Goal: Task Accomplishment & Management: Manage account settings

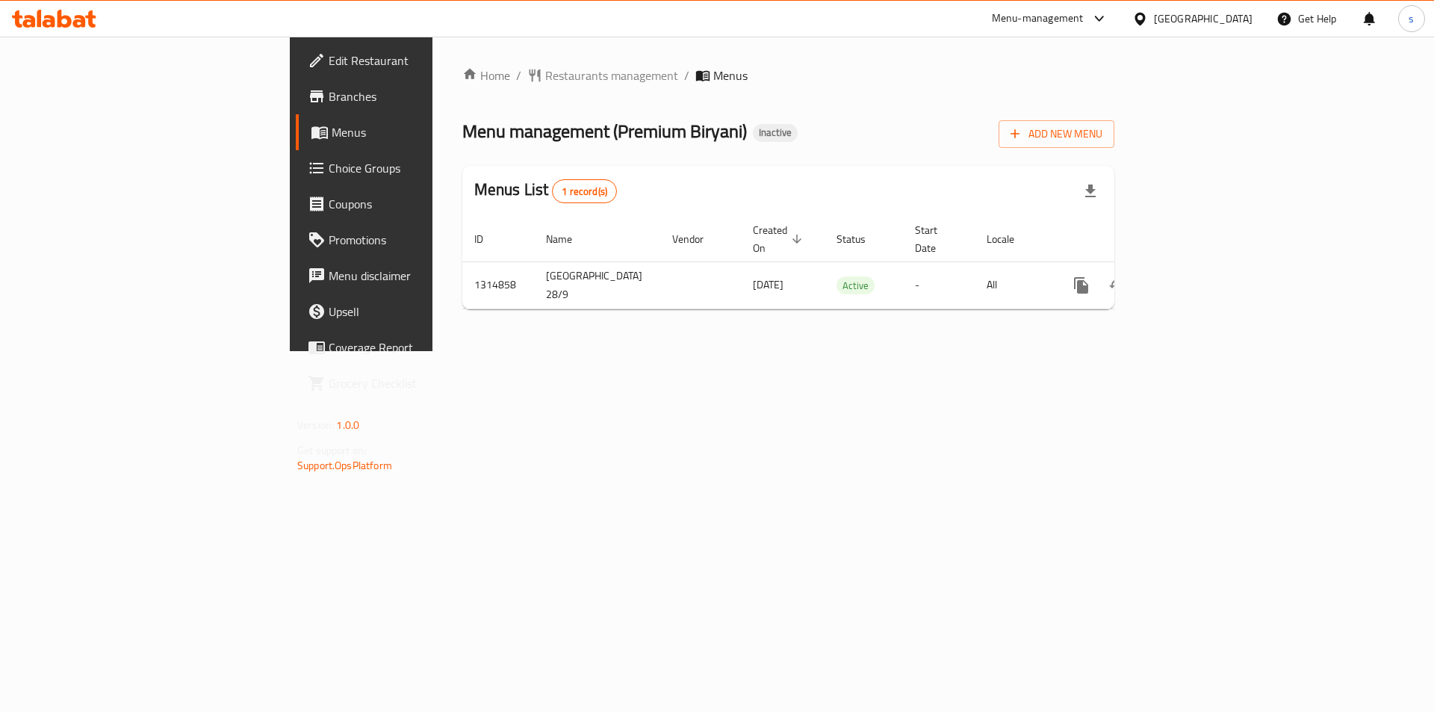
click at [63, 24] on icon at bounding box center [64, 19] width 14 height 18
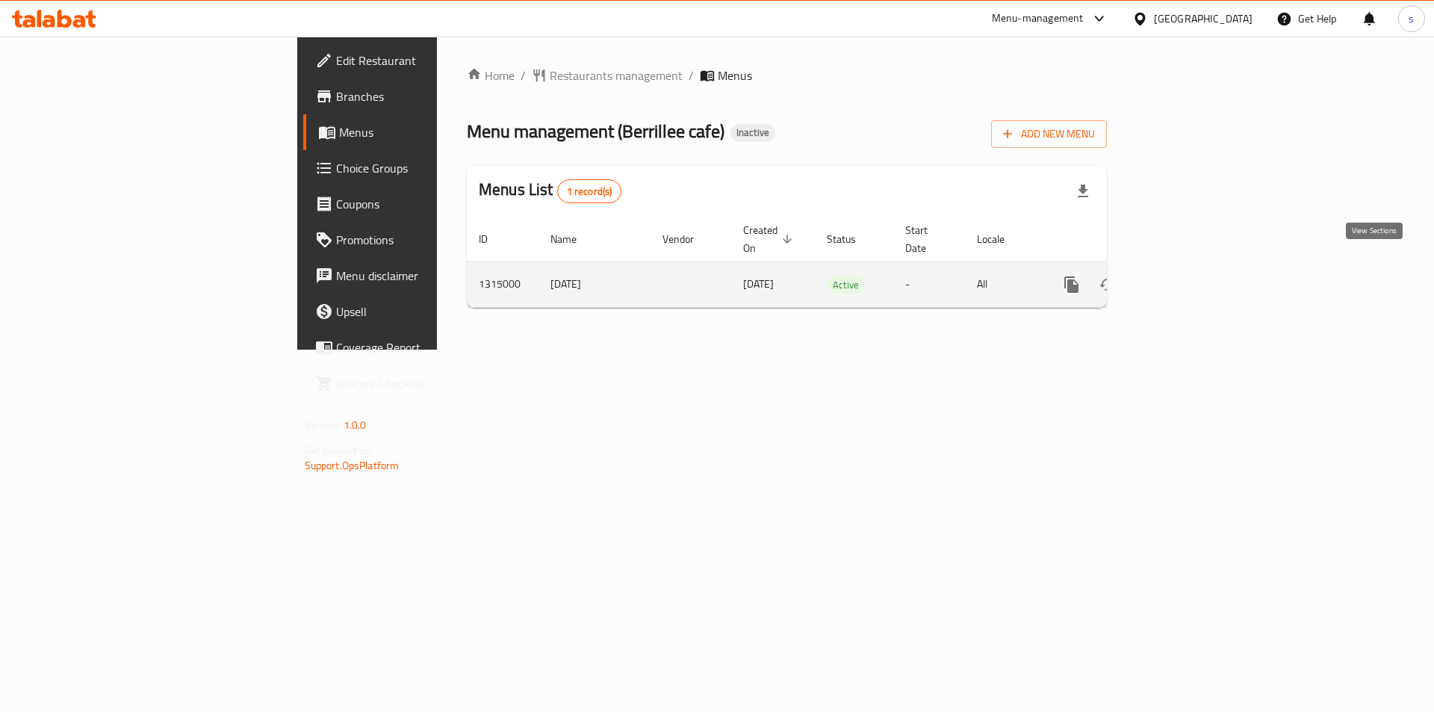
click at [1188, 276] on icon "enhanced table" at bounding box center [1179, 285] width 18 height 18
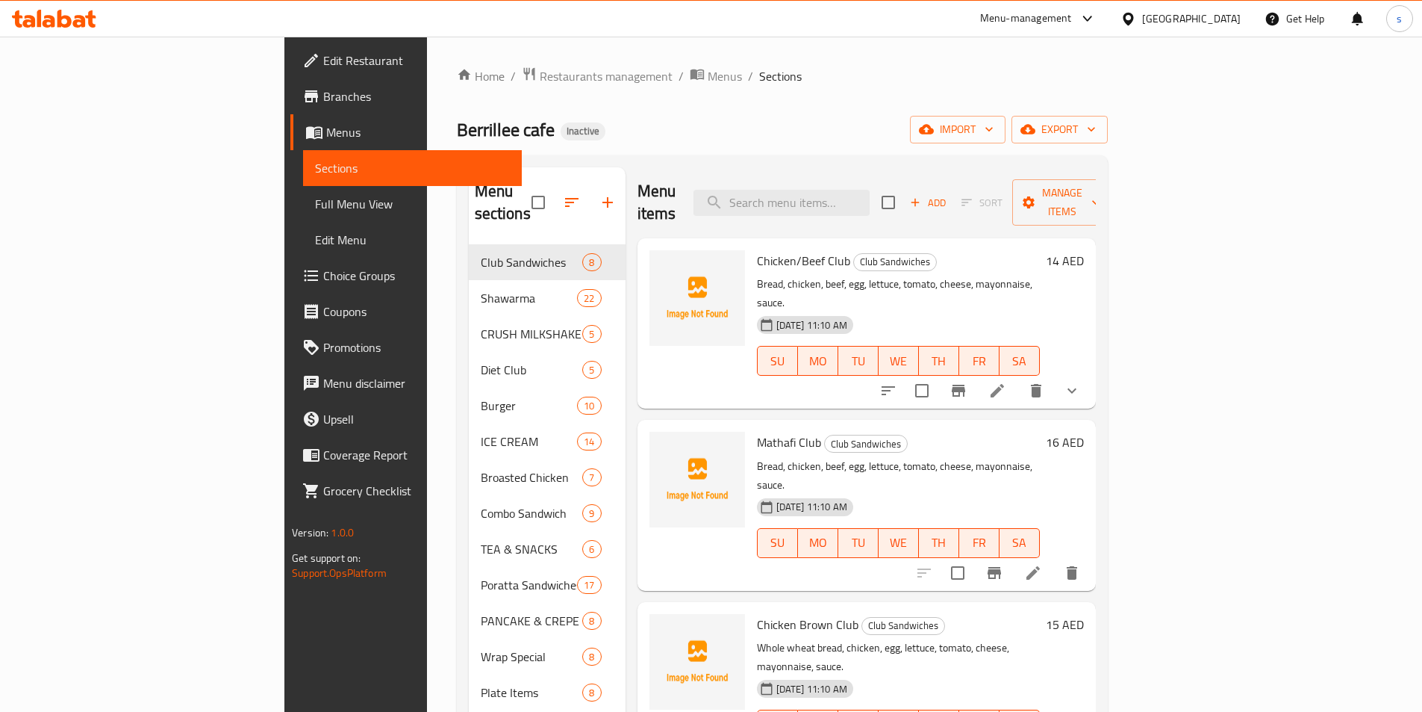
click at [741, 97] on div "Home / Restaurants management / Menus / Sections Berrillee cafe Inactive import…" at bounding box center [782, 478] width 651 height 824
click at [994, 127] on span "import" at bounding box center [958, 129] width 72 height 19
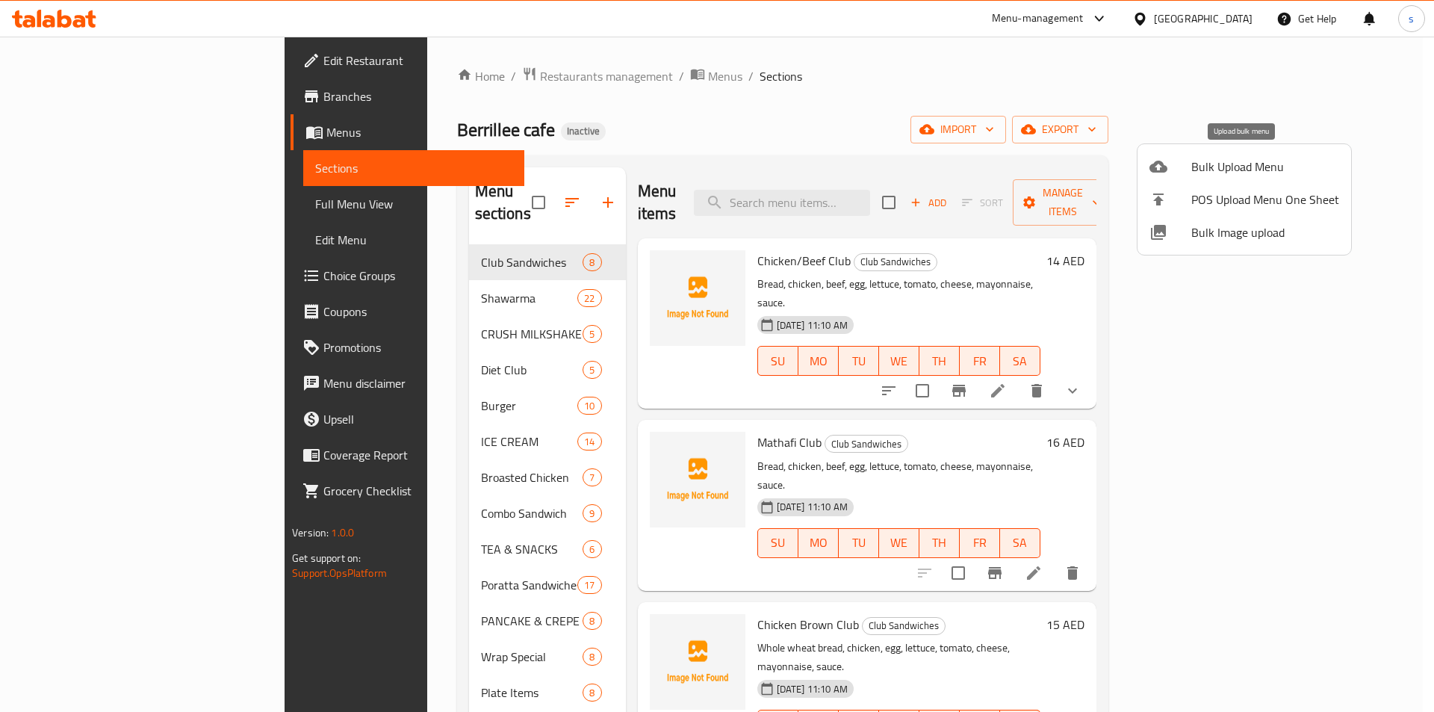
click at [1202, 168] on span "Bulk Upload Menu" at bounding box center [1265, 167] width 148 height 18
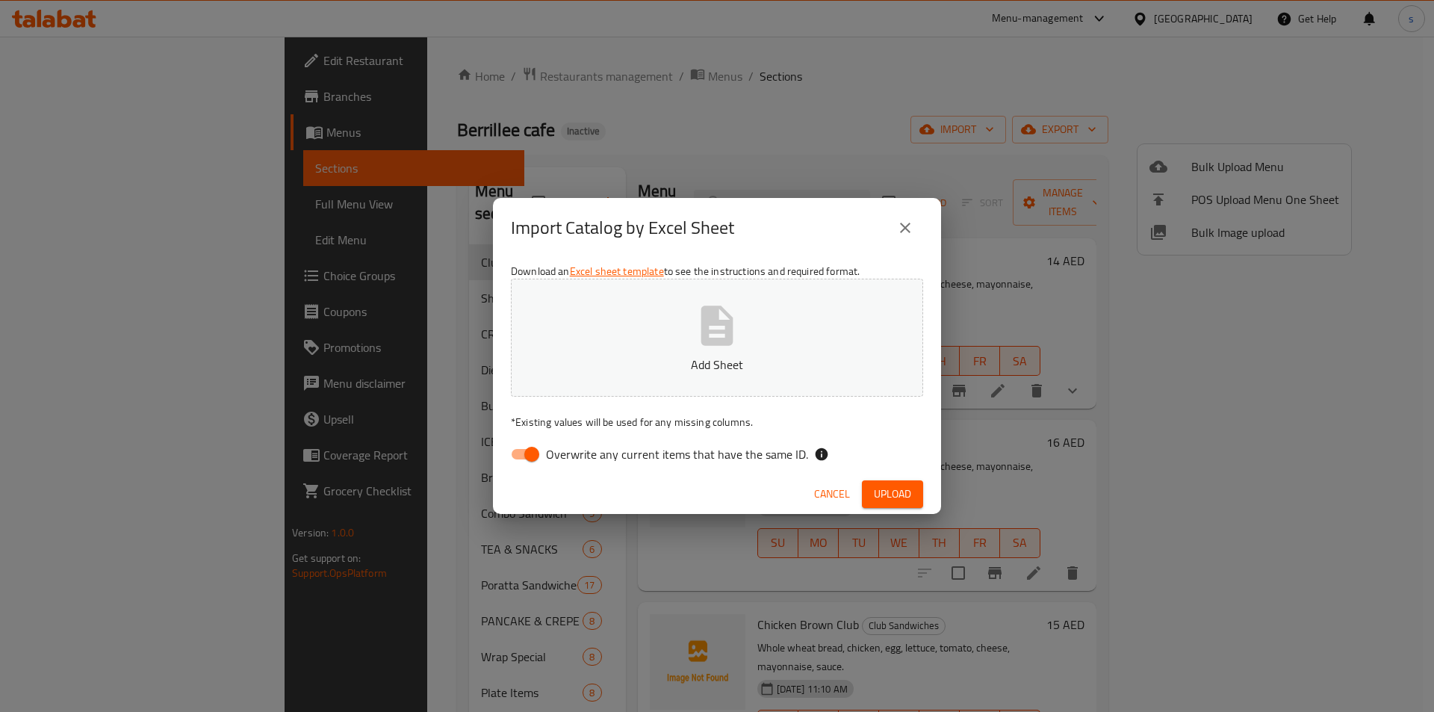
click at [523, 452] on input "Overwrite any current items that have the same ID." at bounding box center [531, 454] width 85 height 28
checkbox input "false"
click at [890, 493] on span "Upload" at bounding box center [892, 494] width 37 height 19
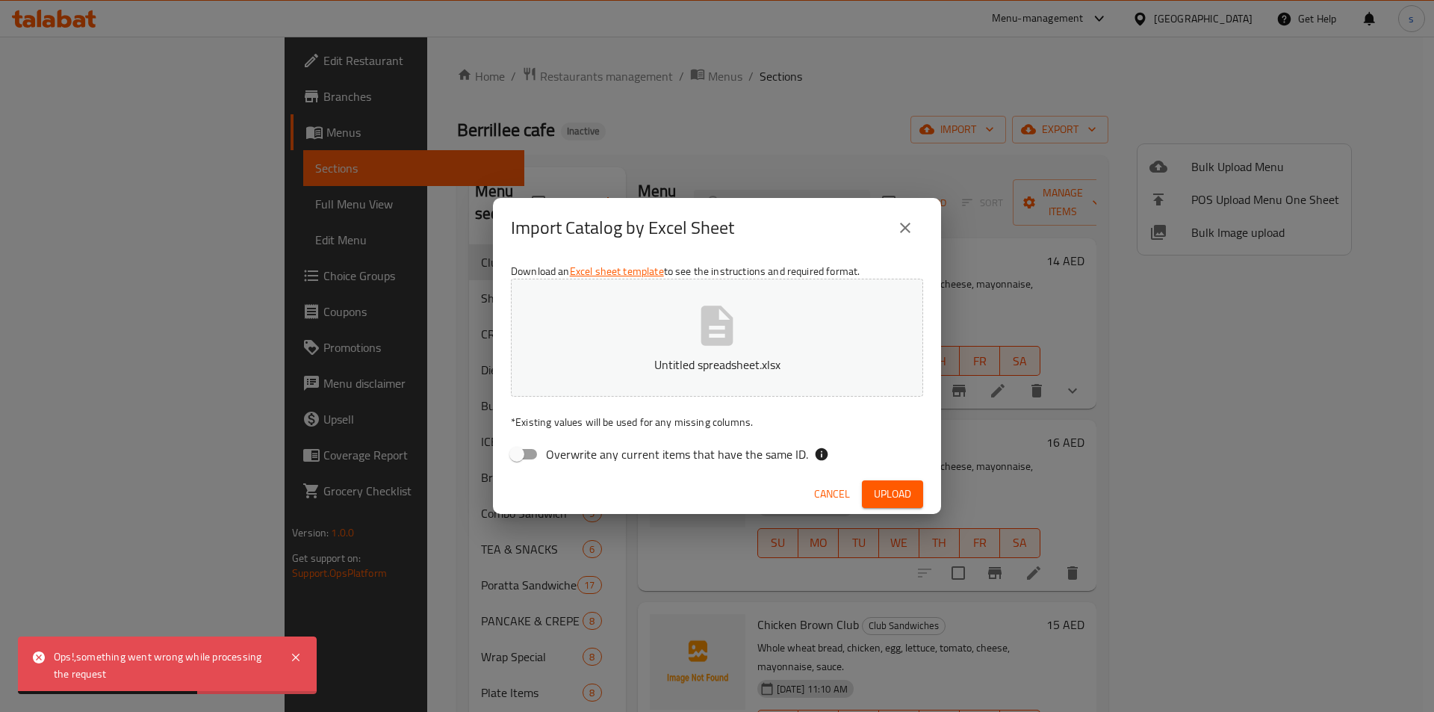
click at [882, 491] on span "Upload" at bounding box center [892, 494] width 37 height 19
click at [285, 659] on div "Ops!,something went wrong while processing the request" at bounding box center [167, 664] width 299 height 57
drag, startPoint x: 293, startPoint y: 657, endPoint x: 411, endPoint y: 621, distance: 122.6
click at [294, 656] on icon at bounding box center [296, 657] width 18 height 18
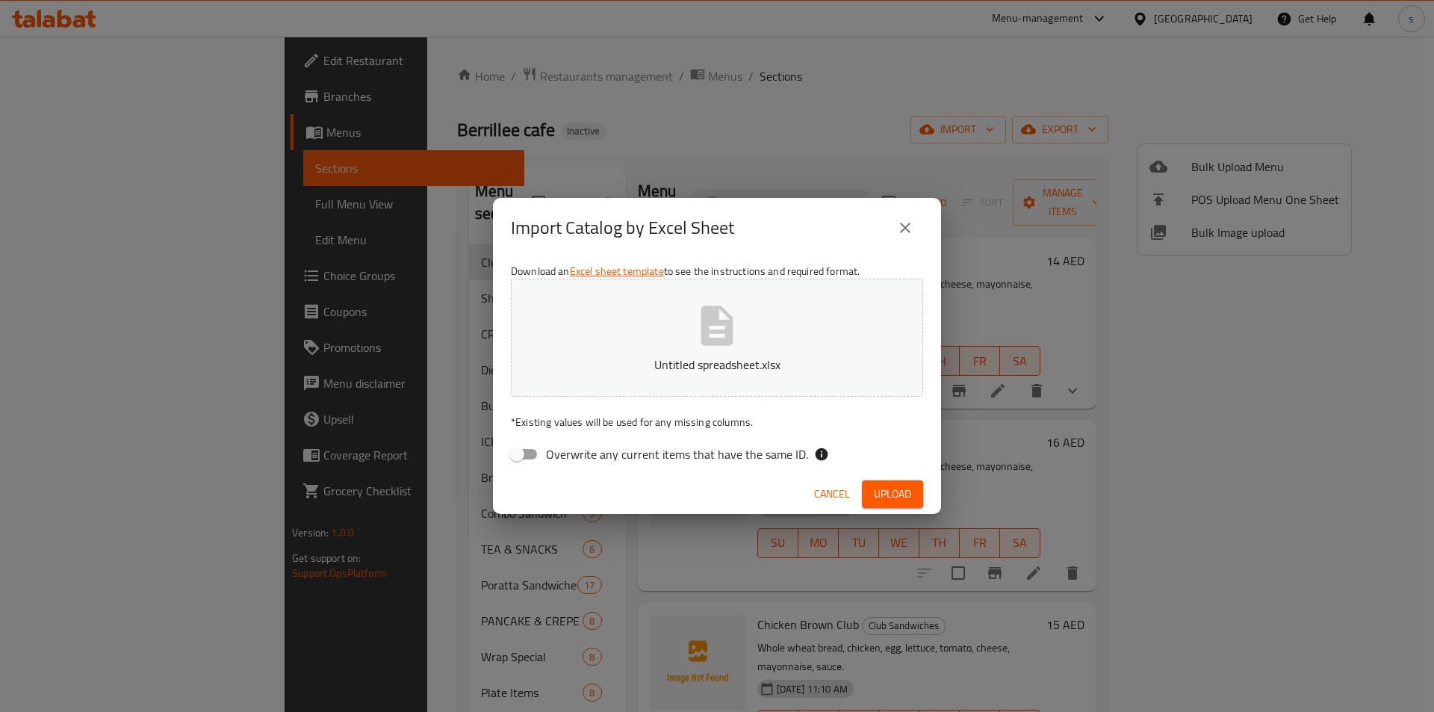
click at [899, 231] on icon "close" at bounding box center [905, 228] width 18 height 18
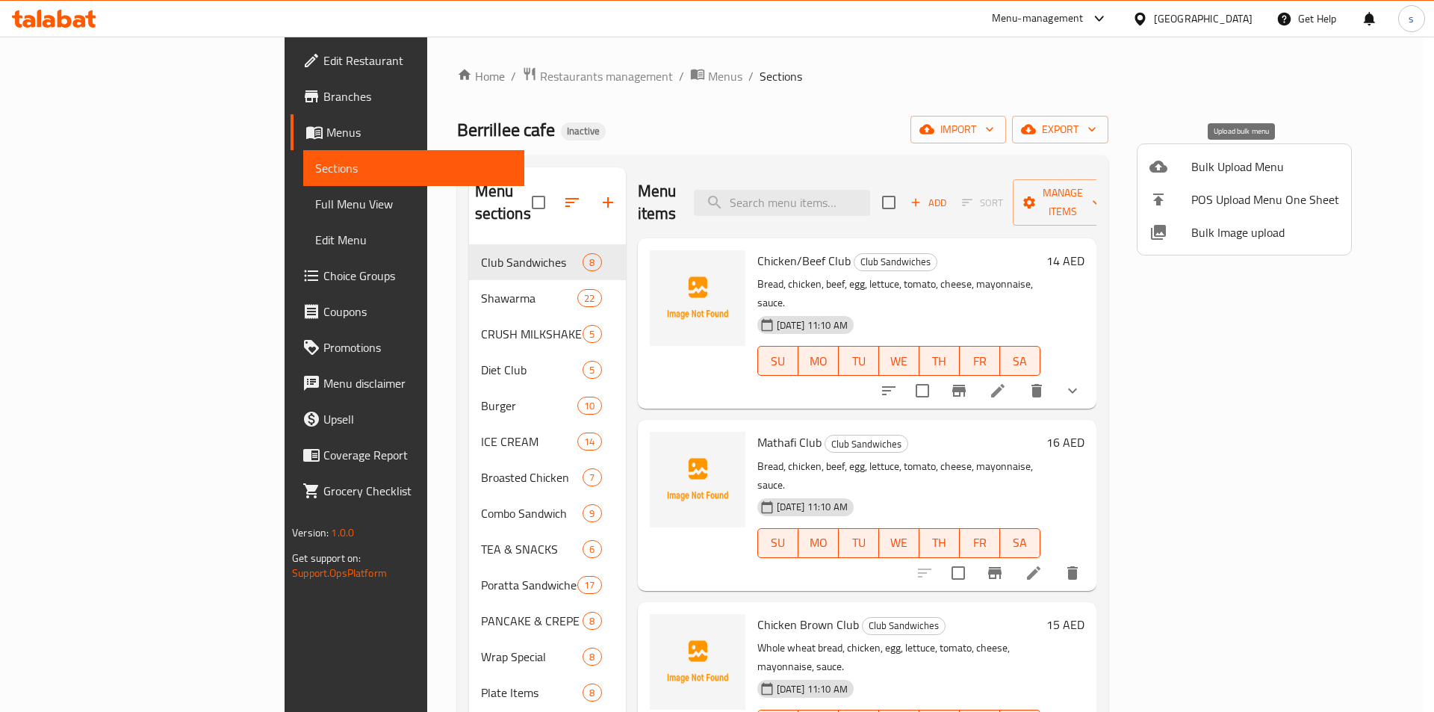
click at [1192, 167] on span "Bulk Upload Menu" at bounding box center [1265, 167] width 148 height 18
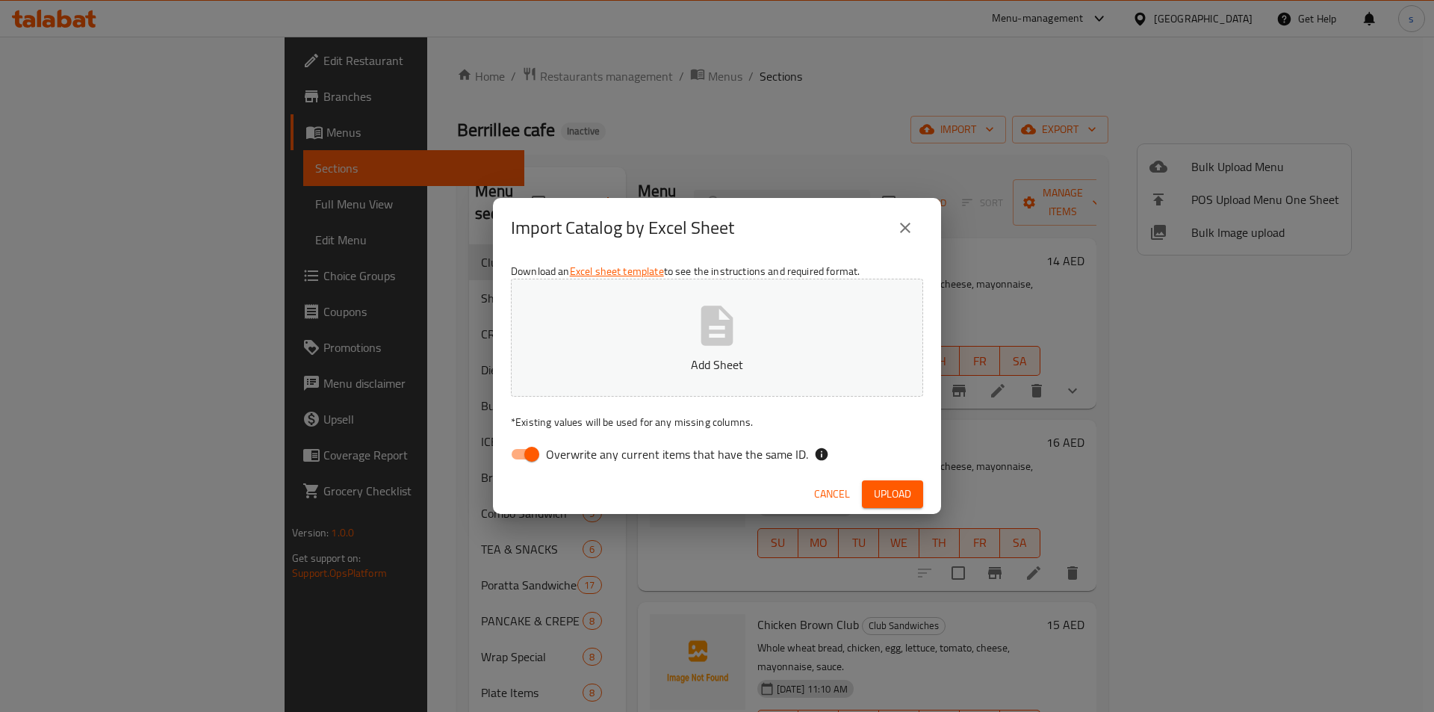
drag, startPoint x: 530, startPoint y: 449, endPoint x: 591, endPoint y: 422, distance: 66.5
click at [529, 449] on input "Overwrite any current items that have the same ID." at bounding box center [531, 454] width 85 height 28
checkbox input "false"
click at [894, 488] on span "Upload" at bounding box center [892, 494] width 37 height 19
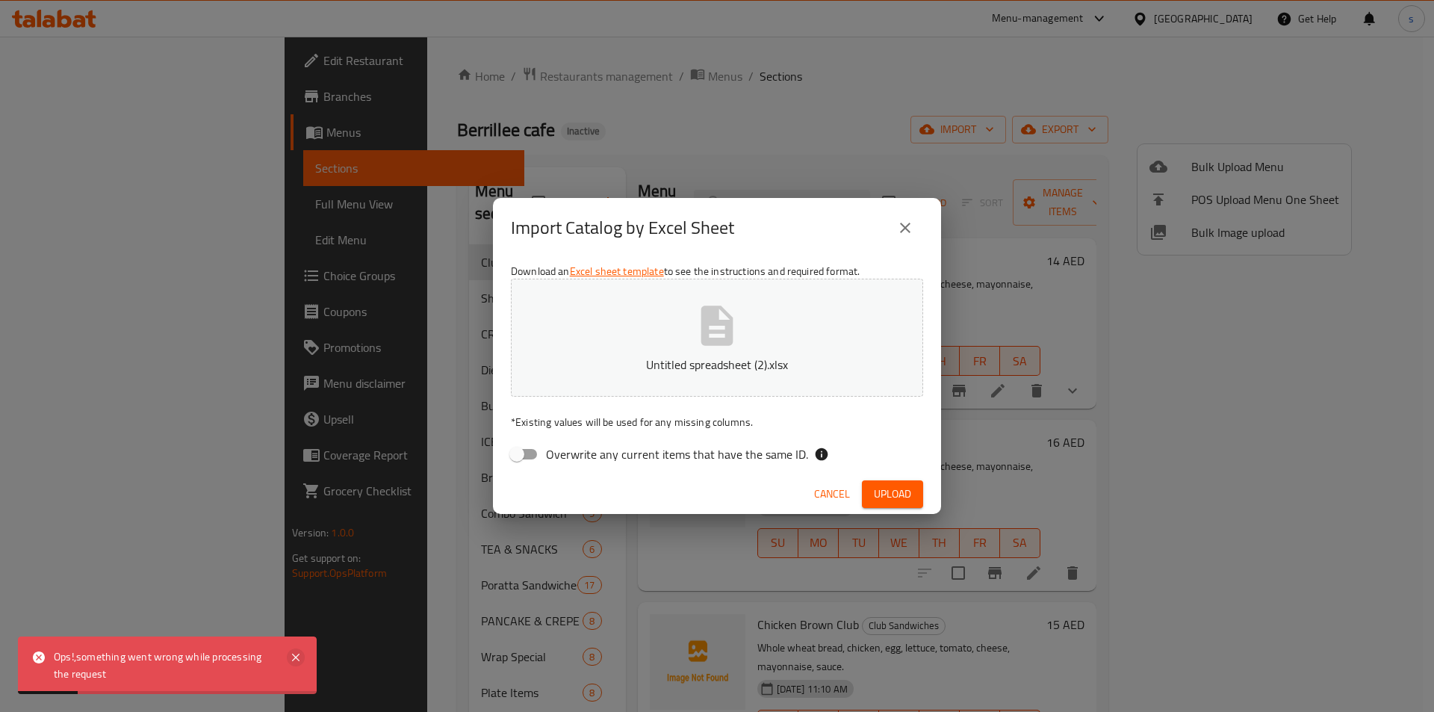
click at [299, 656] on icon at bounding box center [296, 657] width 18 height 18
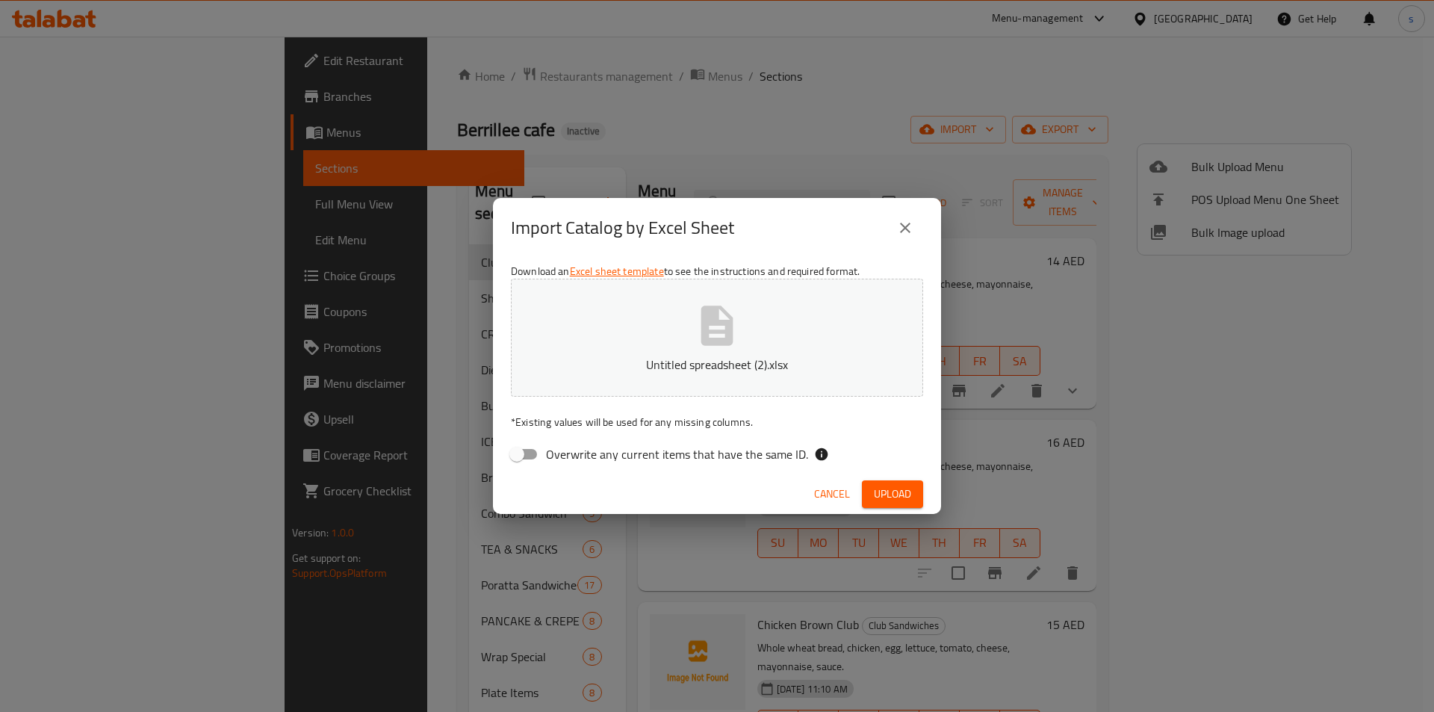
click at [904, 229] on icon "close" at bounding box center [905, 228] width 10 height 10
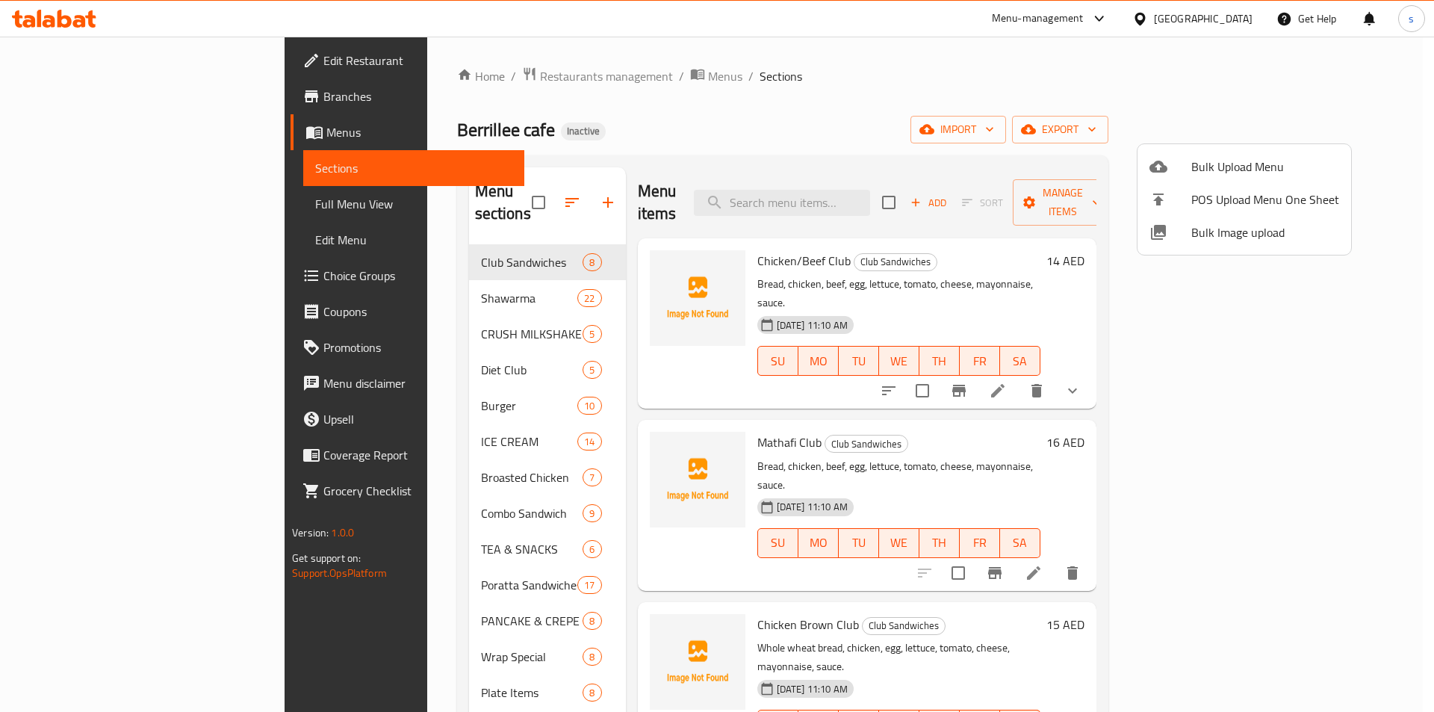
click at [420, 274] on div at bounding box center [717, 356] width 1434 height 712
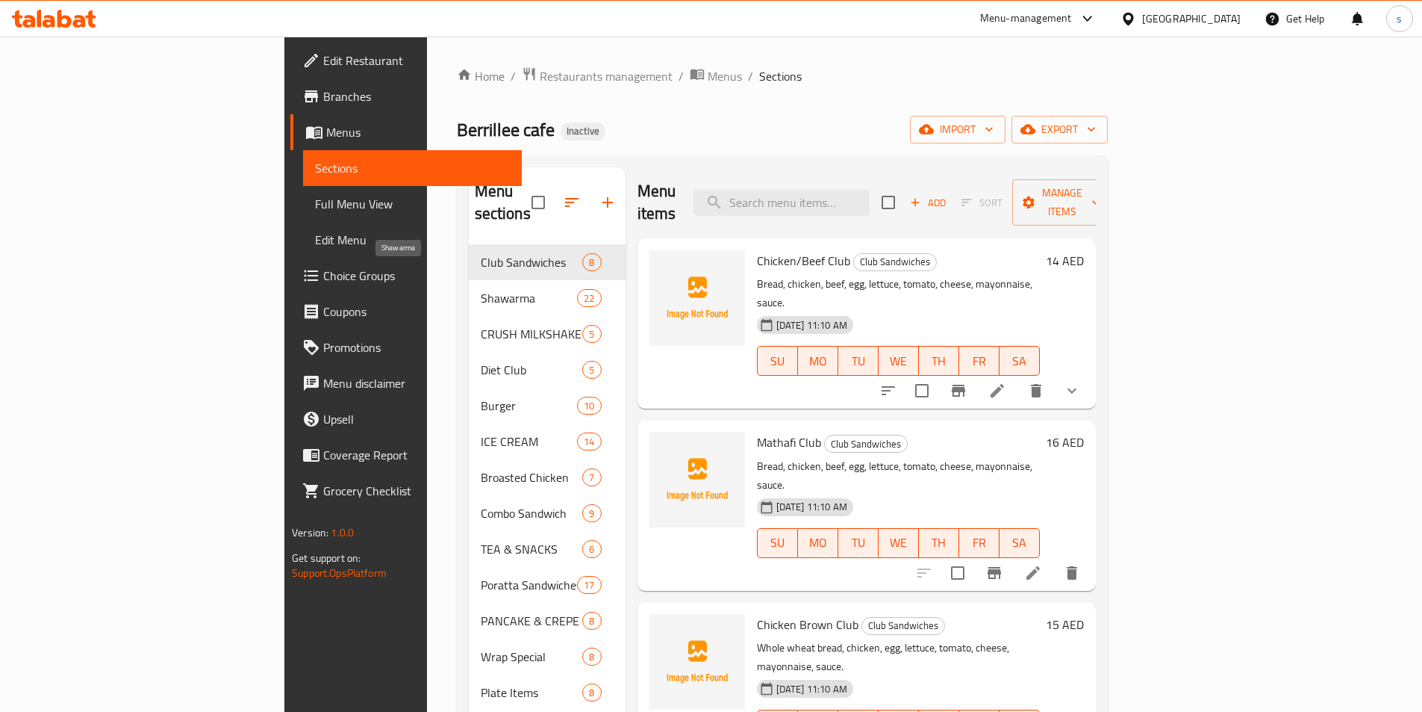
click at [481, 289] on span "Shawarma" at bounding box center [529, 298] width 97 height 18
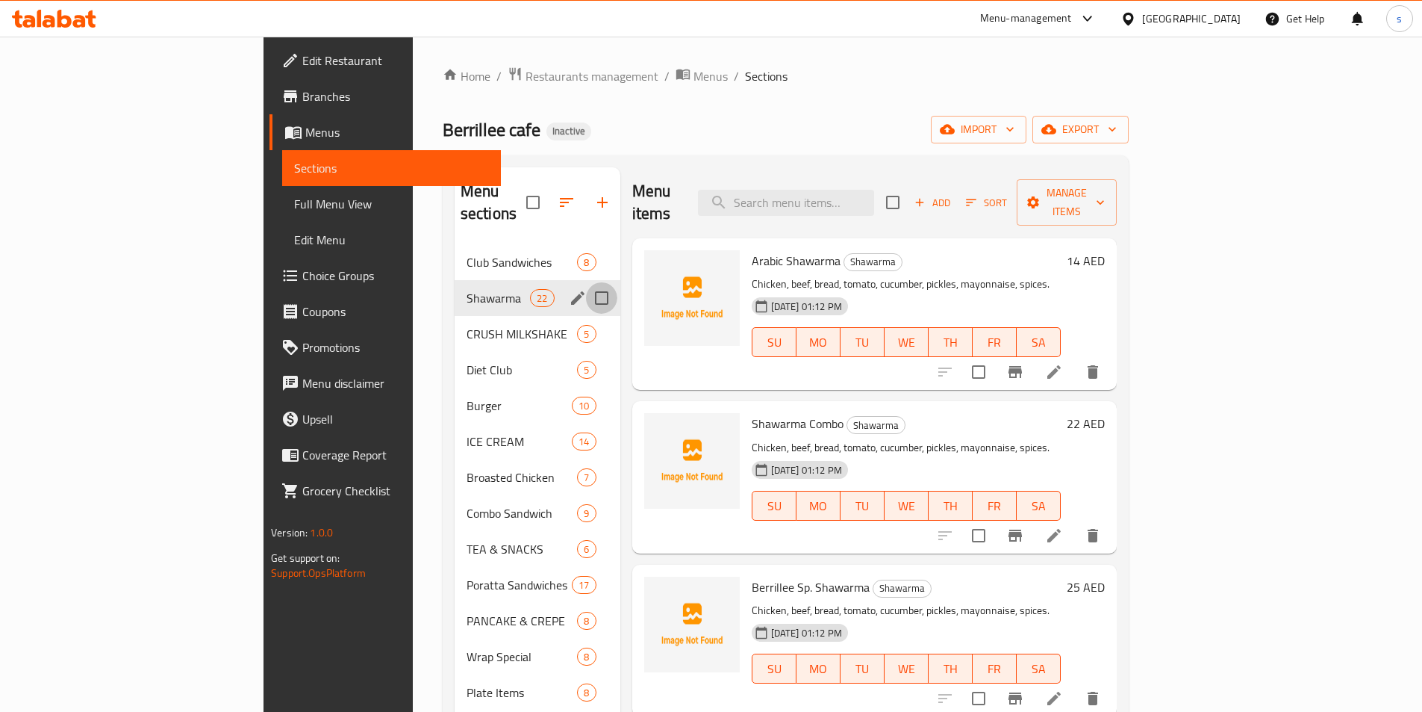
click at [586, 282] on input "Menu sections" at bounding box center [601, 297] width 31 height 31
checkbox input "true"
click at [586, 390] on input "Menu sections" at bounding box center [601, 405] width 31 height 31
checkbox input "true"
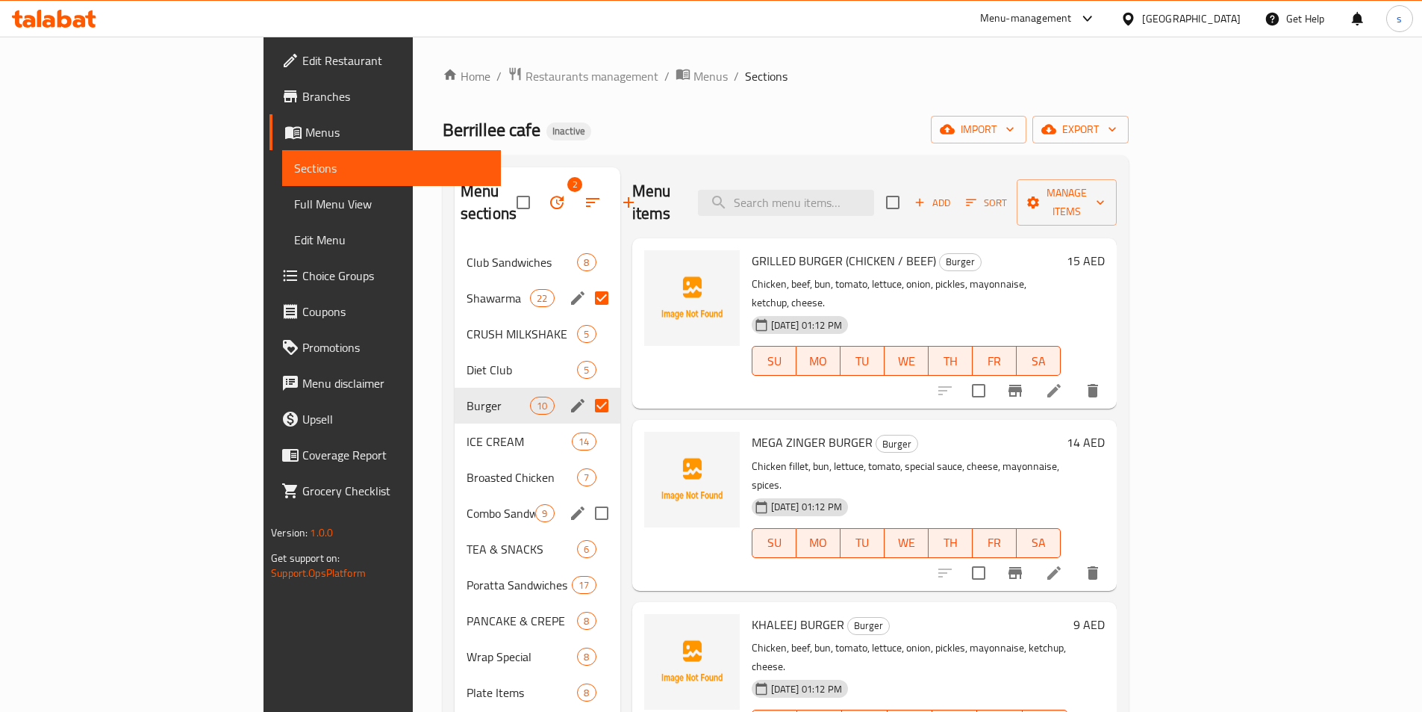
drag, startPoint x: 535, startPoint y: 490, endPoint x: 518, endPoint y: 488, distance: 16.6
click at [586, 497] on input "Menu sections" at bounding box center [601, 512] width 31 height 31
checkbox input "true"
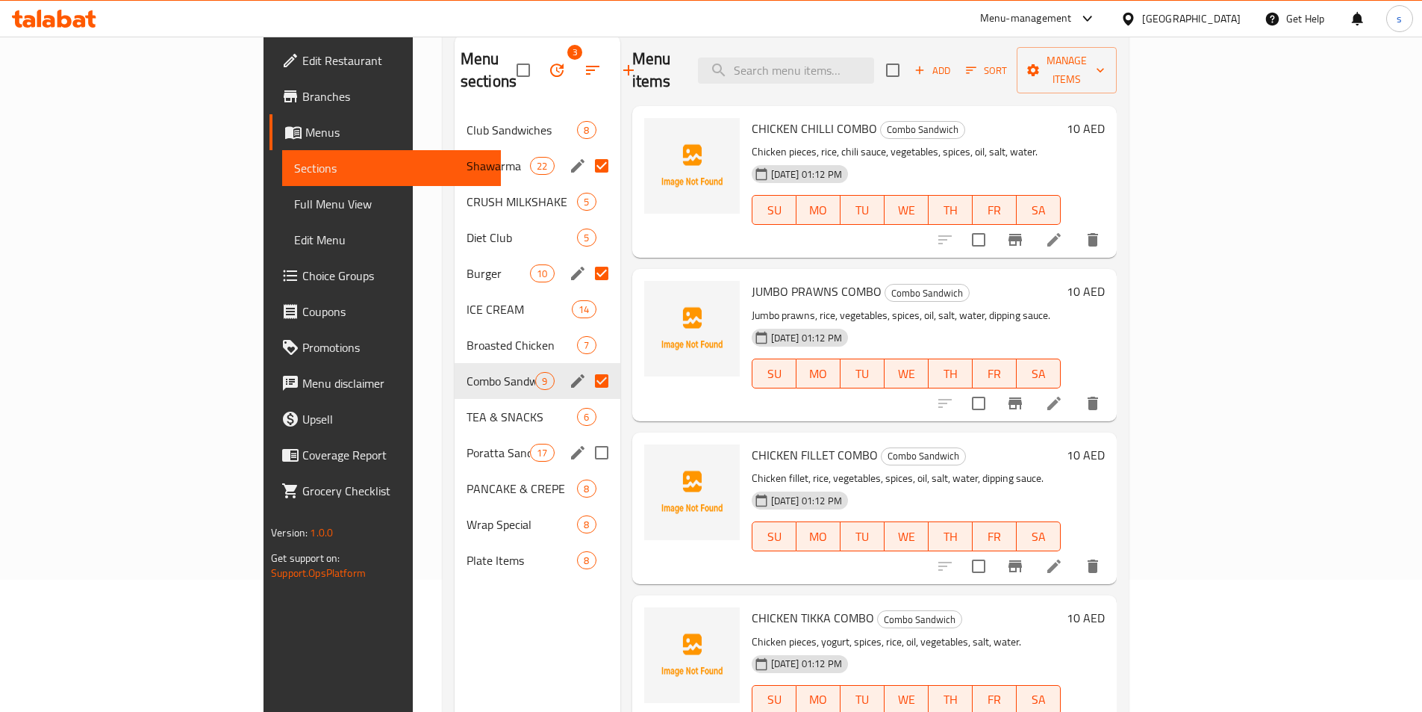
scroll to position [149, 0]
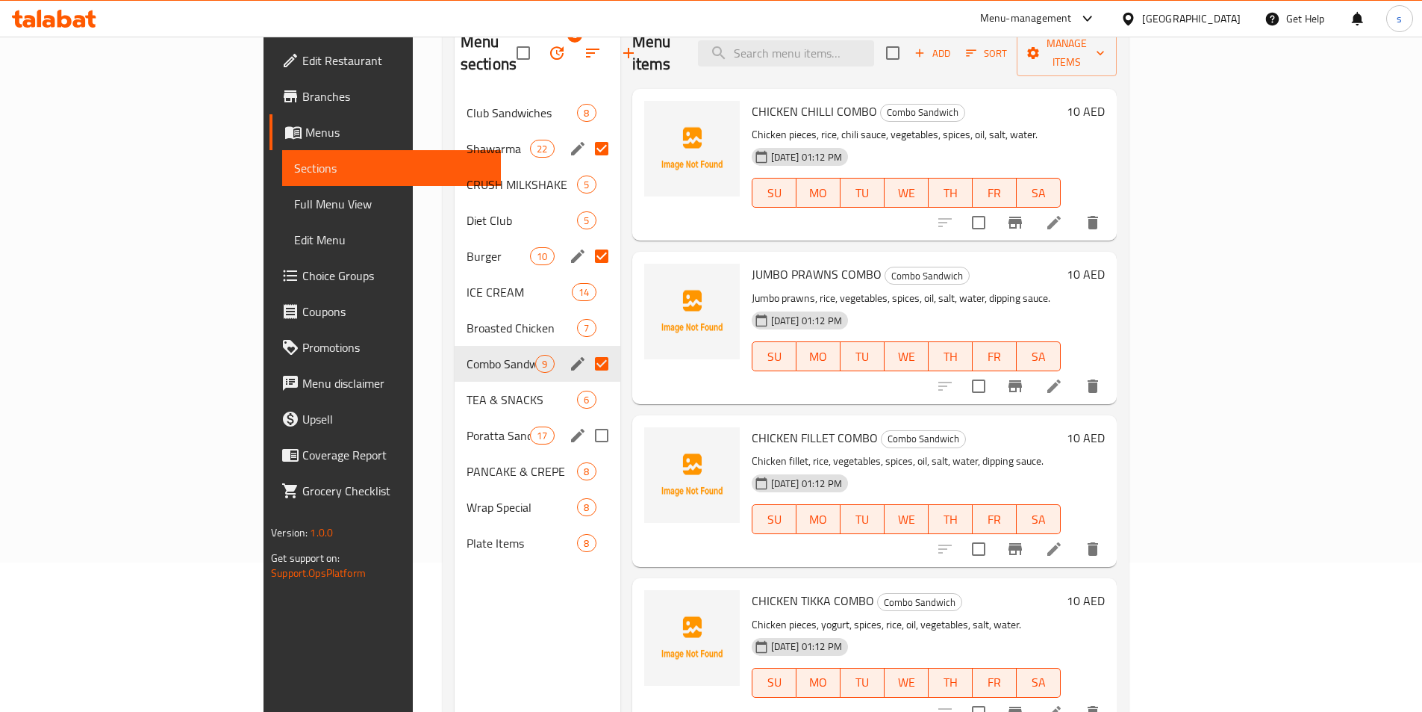
click at [586, 420] on input "Menu sections" at bounding box center [601, 435] width 31 height 31
checkbox input "true"
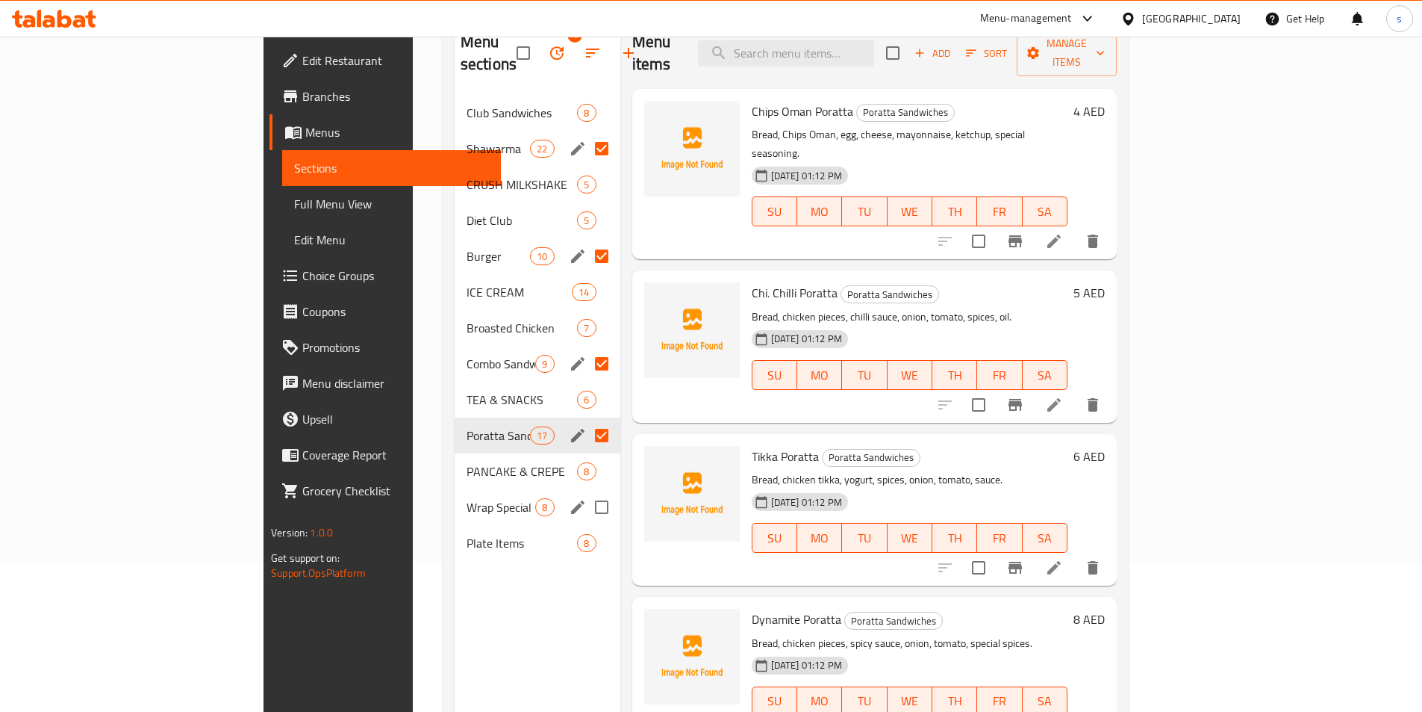
click at [586, 491] on input "Menu sections" at bounding box center [601, 506] width 31 height 31
checkbox input "true"
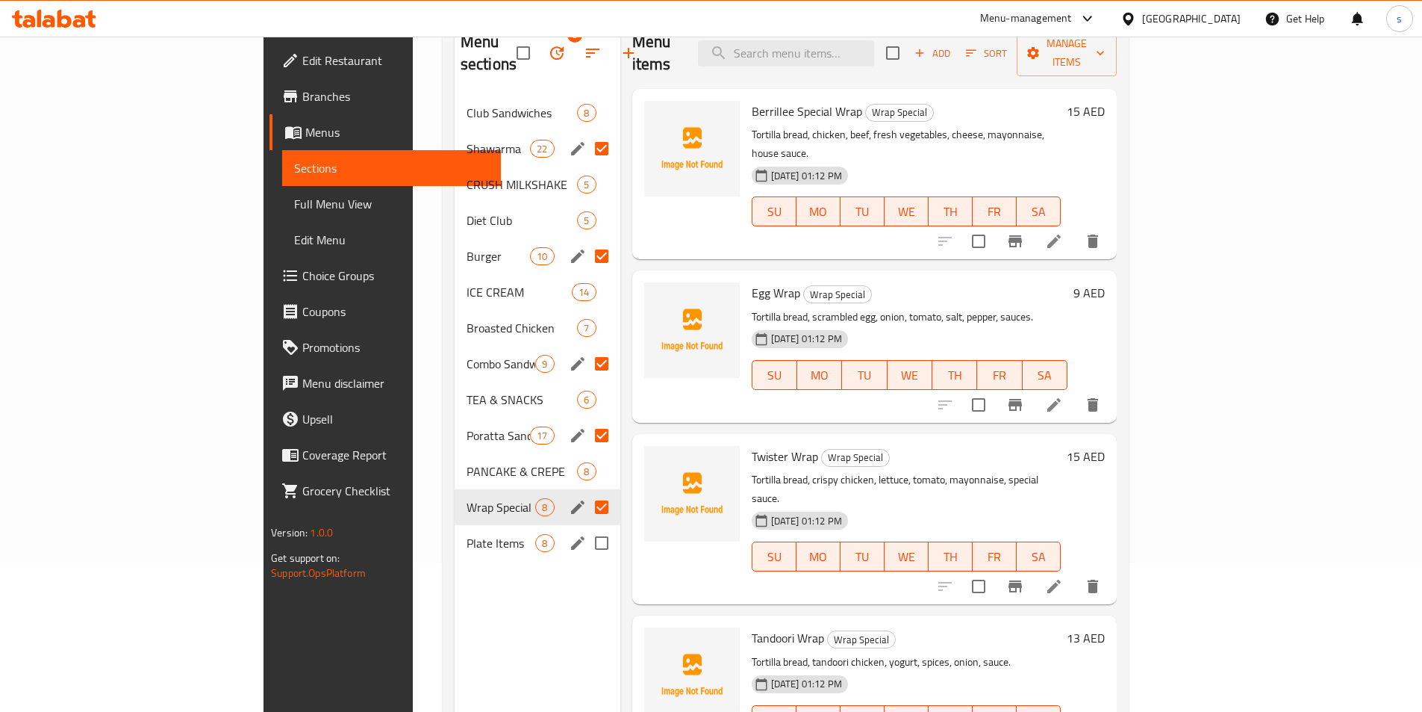
click at [586, 527] on input "Menu sections" at bounding box center [601, 542] width 31 height 31
checkbox input "true"
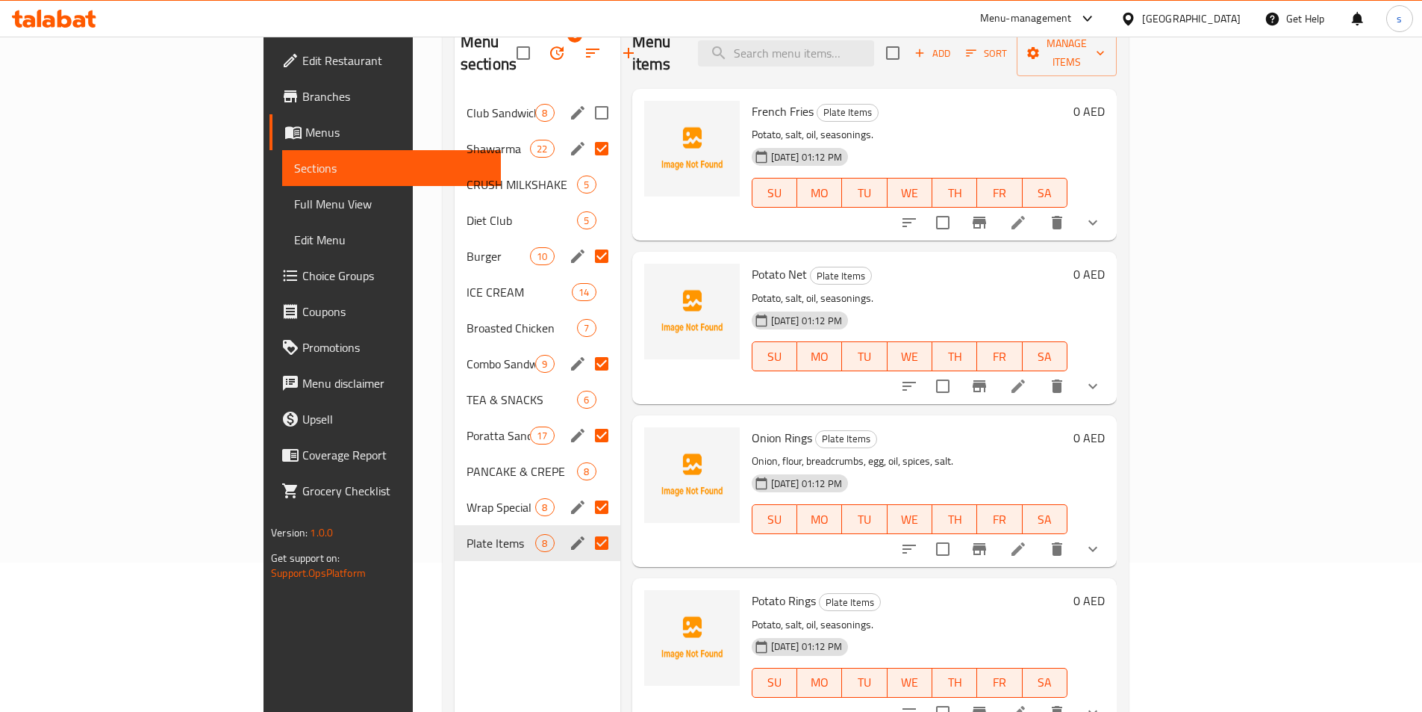
click at [586, 97] on input "Menu sections" at bounding box center [601, 112] width 31 height 31
checkbox input "true"
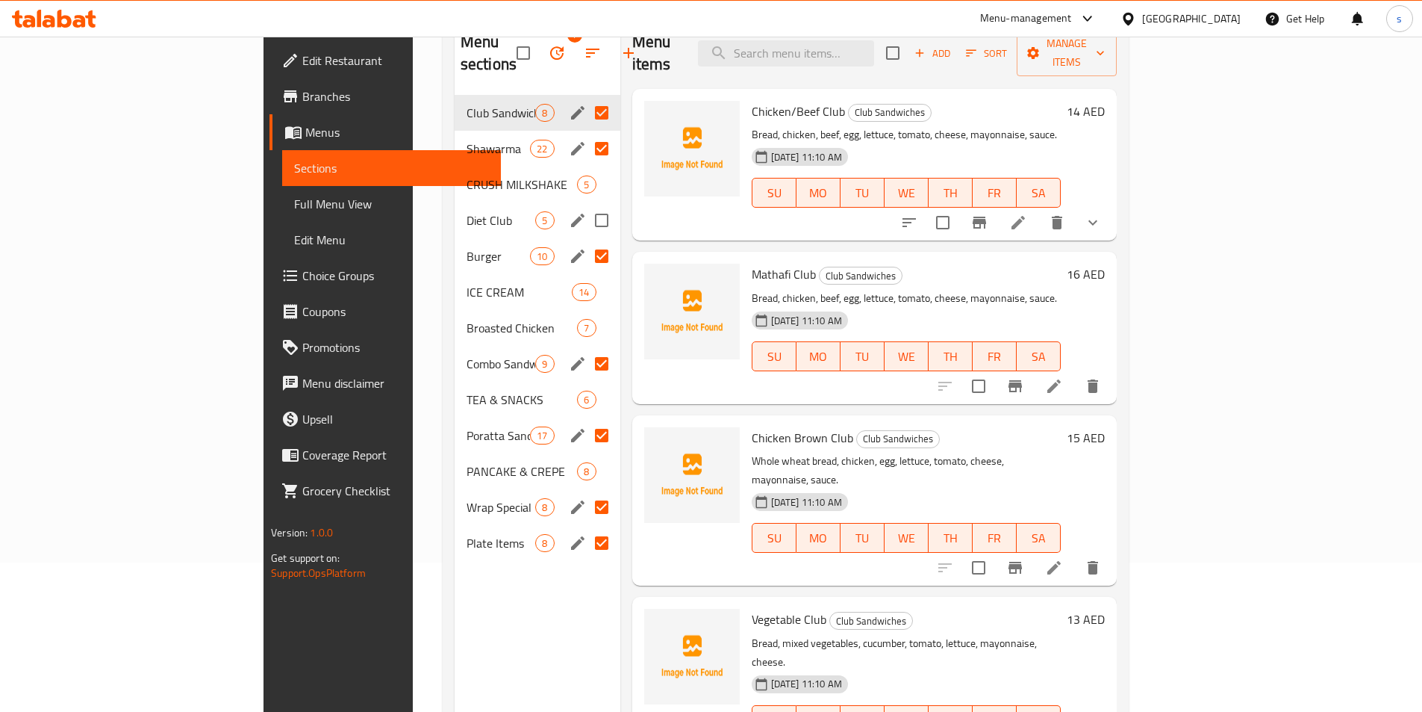
click at [586, 205] on input "Menu sections" at bounding box center [601, 220] width 31 height 31
checkbox input "true"
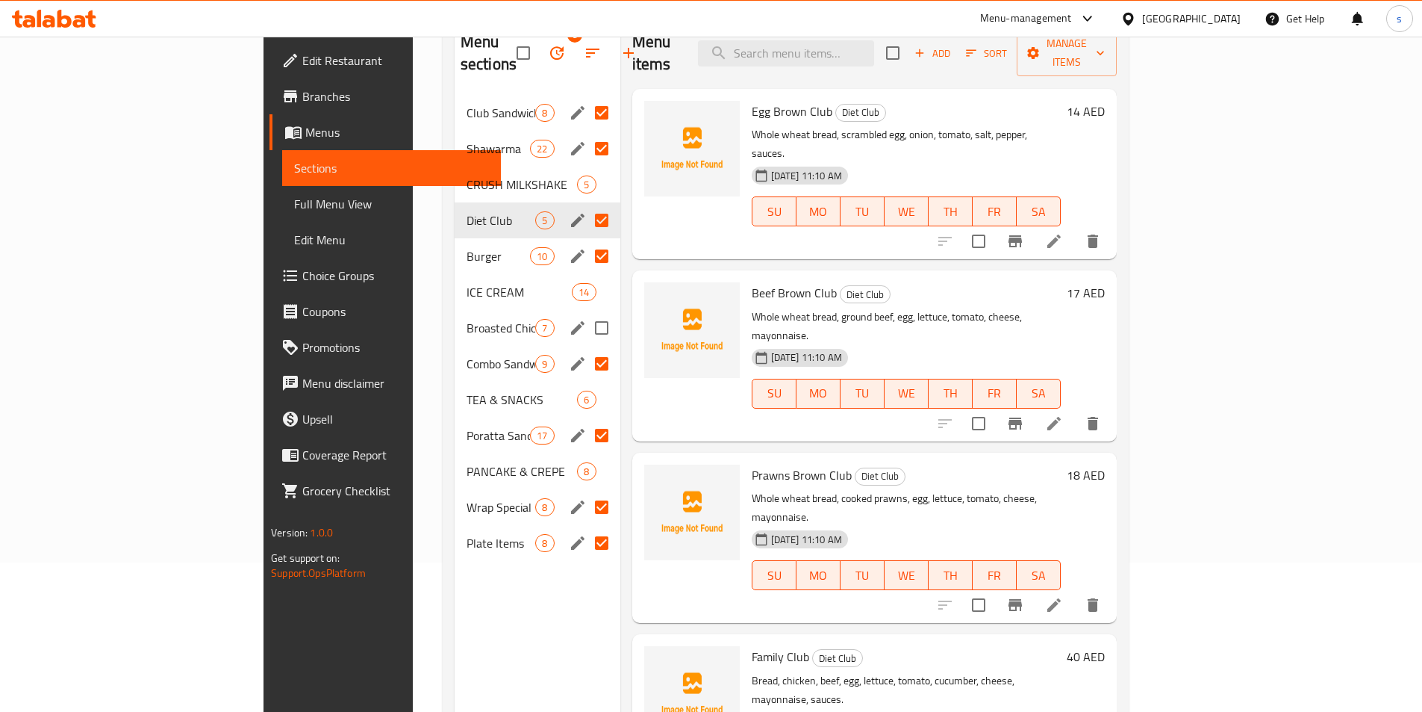
click at [586, 312] on input "Menu sections" at bounding box center [601, 327] width 31 height 31
checkbox input "true"
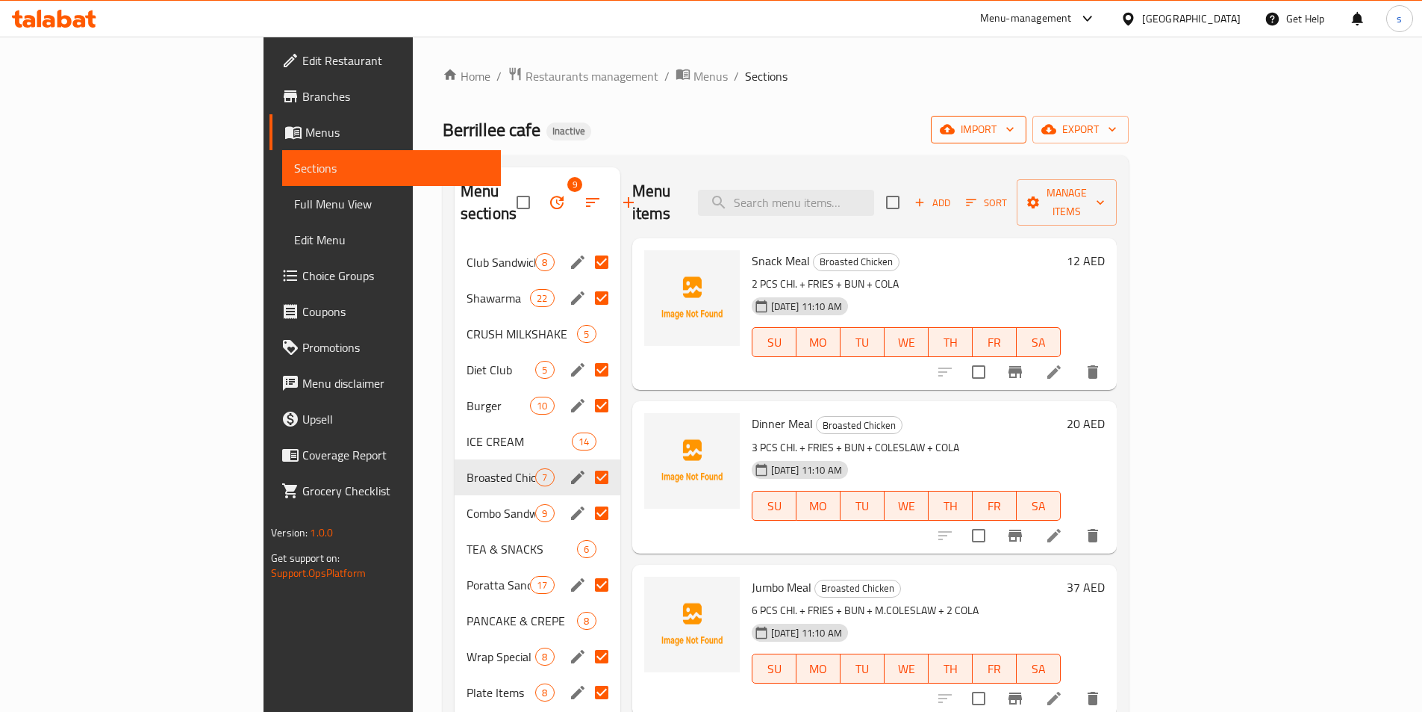
click at [1015, 125] on span "import" at bounding box center [979, 129] width 72 height 19
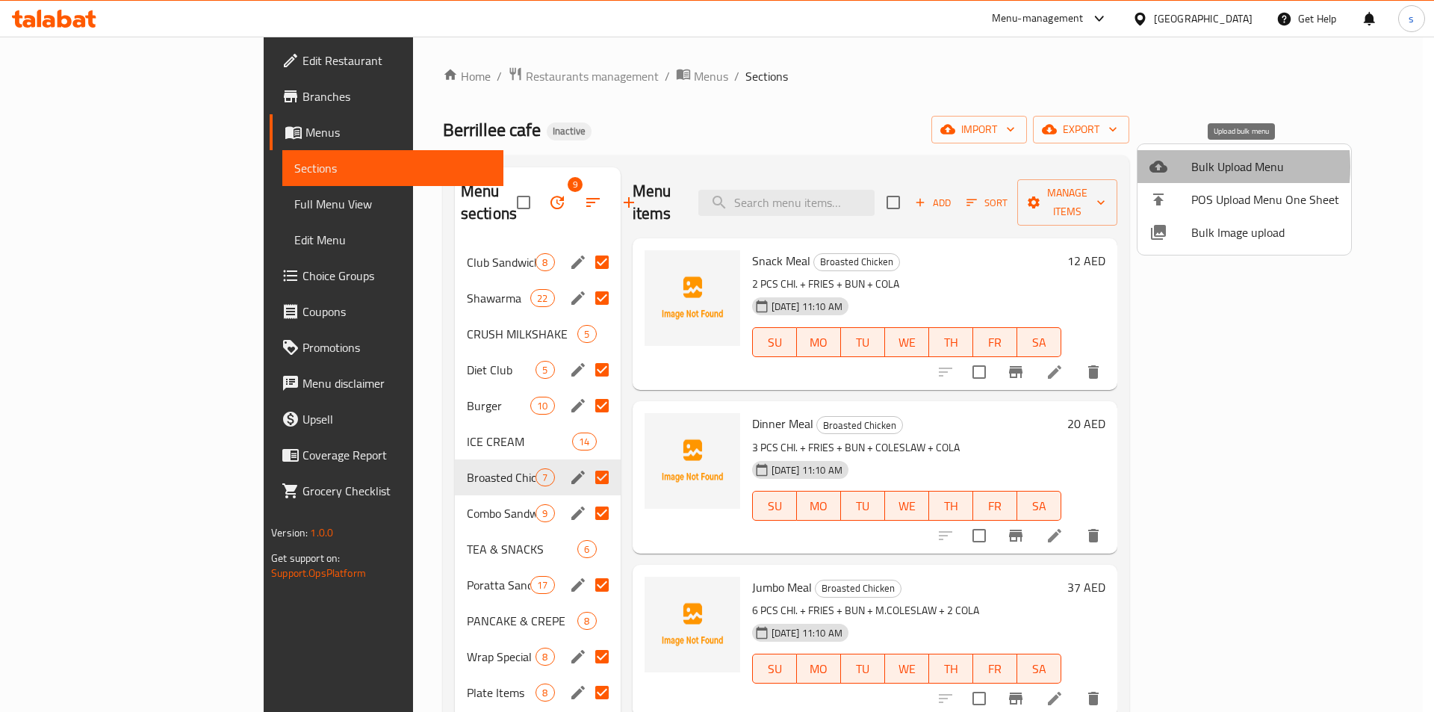
click at [1183, 167] on div at bounding box center [1170, 167] width 42 height 18
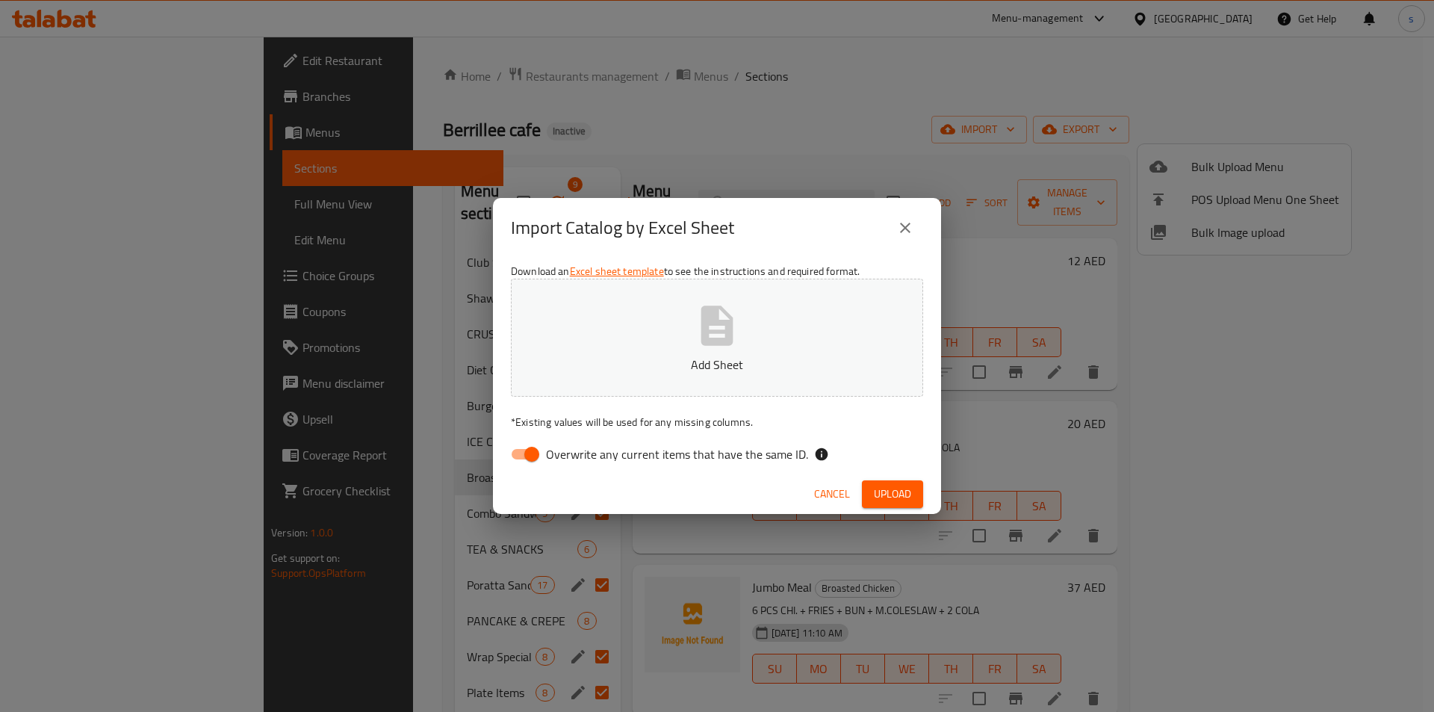
click at [532, 449] on input "Overwrite any current items that have the same ID." at bounding box center [531, 454] width 85 height 28
checkbox input "false"
click at [872, 489] on button "Upload" at bounding box center [892, 494] width 61 height 28
click at [899, 229] on icon "close" at bounding box center [905, 228] width 18 height 18
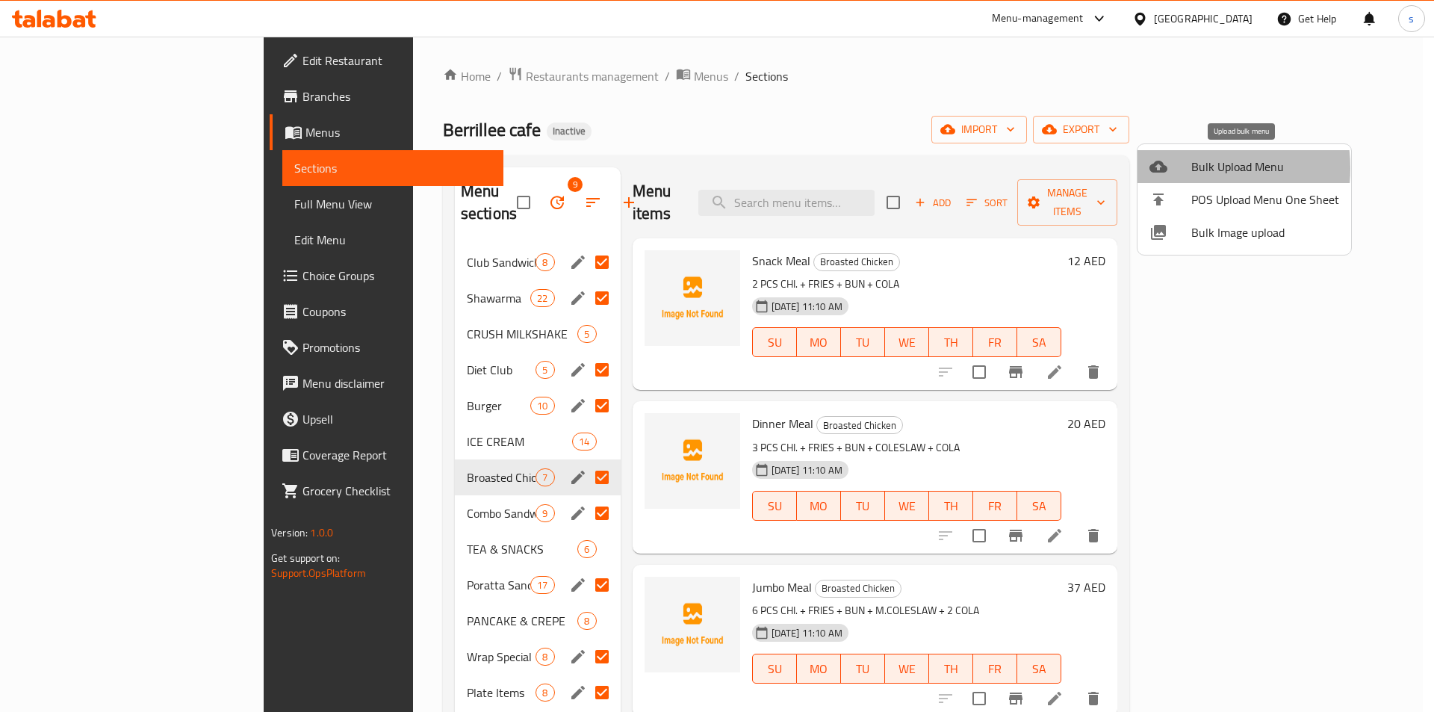
click at [1178, 168] on div at bounding box center [1170, 167] width 42 height 18
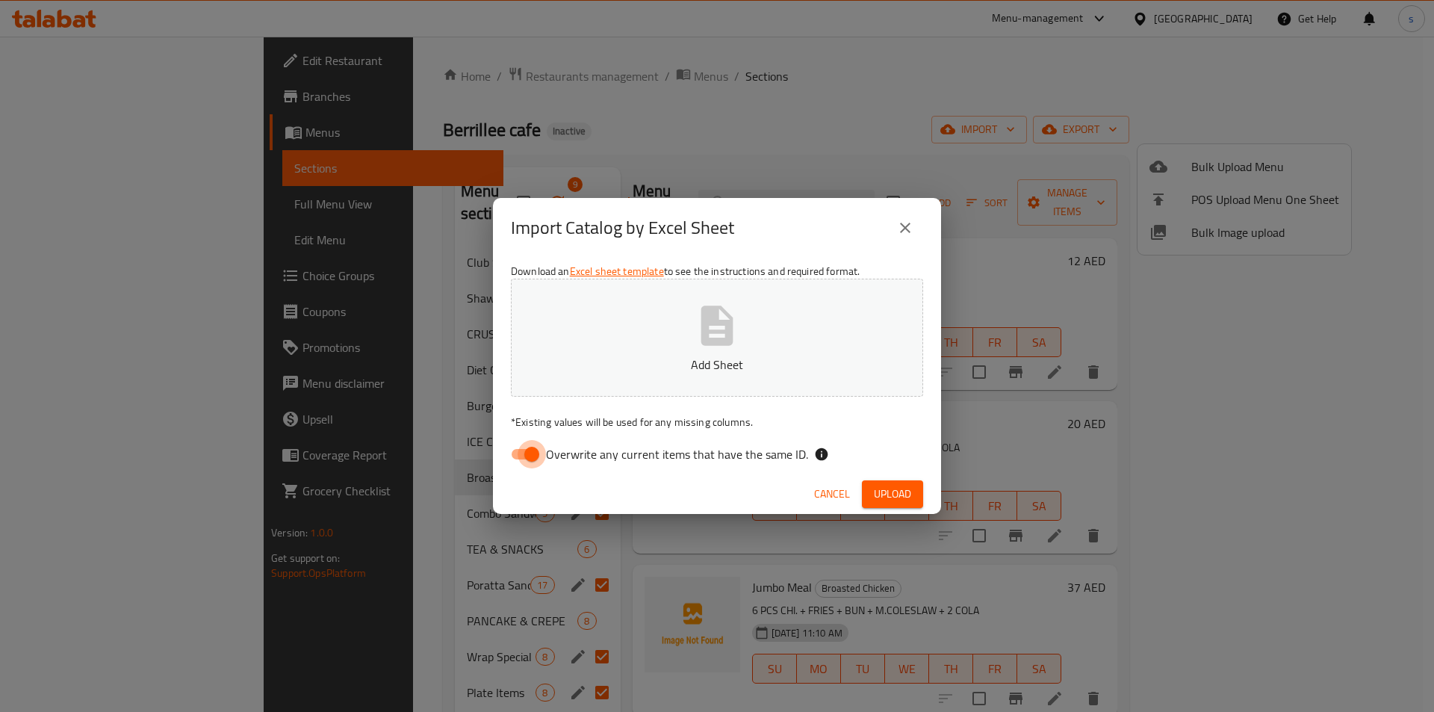
click at [534, 447] on input "Overwrite any current items that have the same ID." at bounding box center [531, 454] width 85 height 28
checkbox input "false"
click at [641, 370] on p "Add Sheet" at bounding box center [717, 364] width 366 height 18
click at [808, 348] on button "Untitled spreadsheet (3).xlsx" at bounding box center [717, 338] width 412 height 118
click at [881, 485] on span "Upload" at bounding box center [892, 494] width 37 height 19
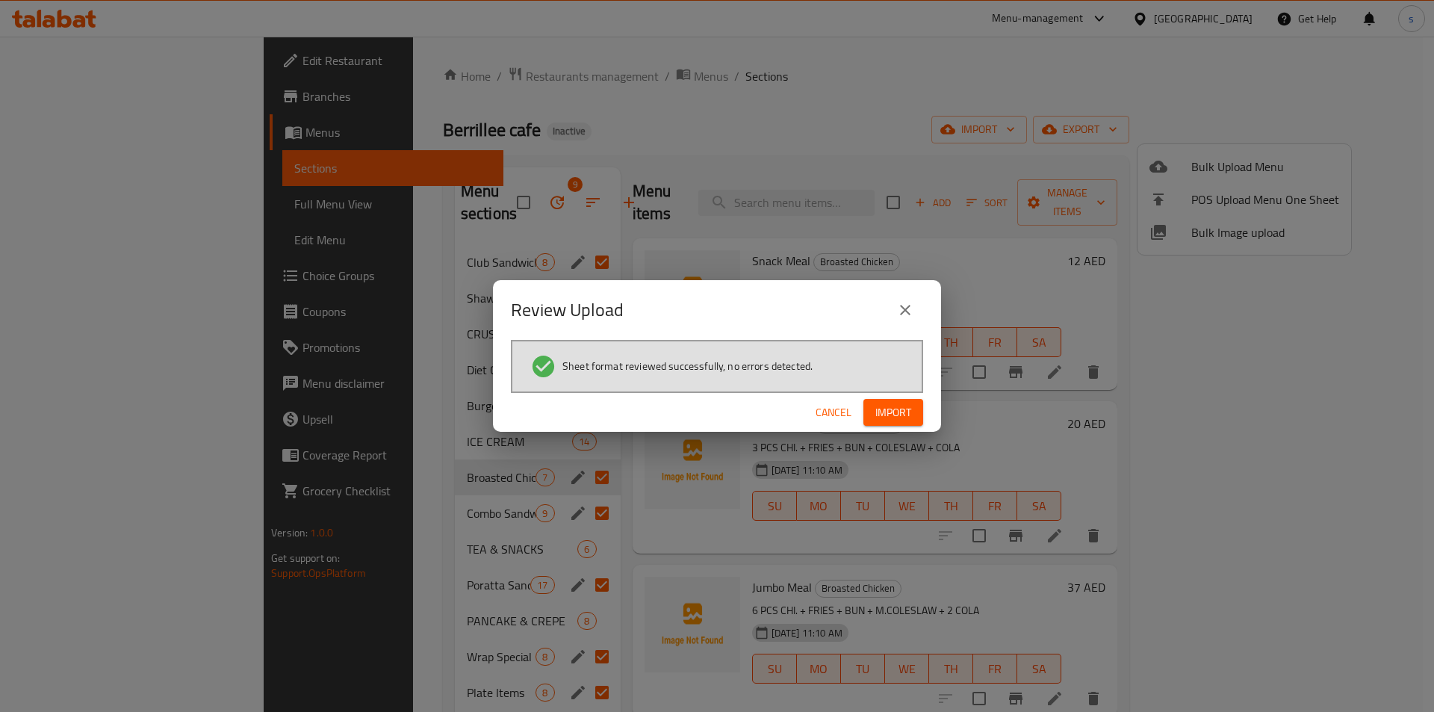
click at [897, 413] on span "Import" at bounding box center [893, 412] width 36 height 19
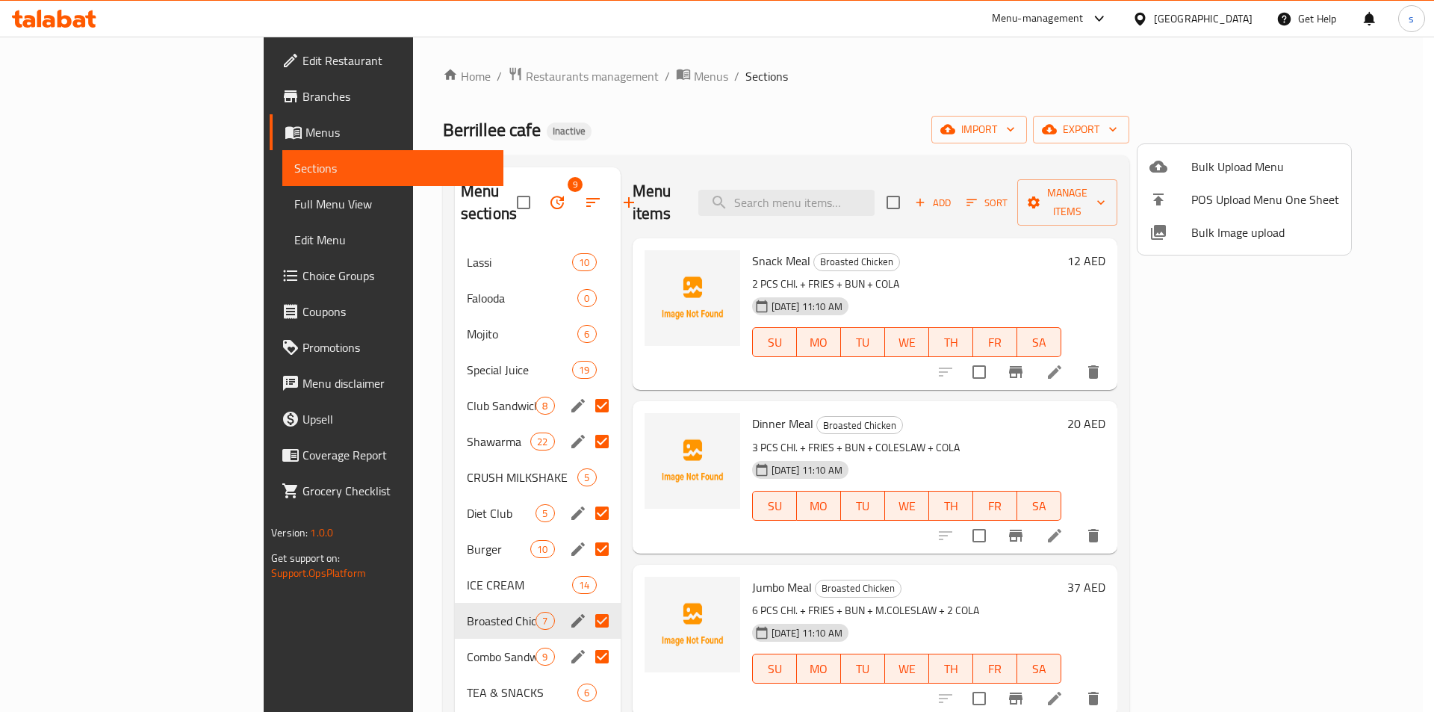
click at [413, 270] on div at bounding box center [717, 356] width 1434 height 712
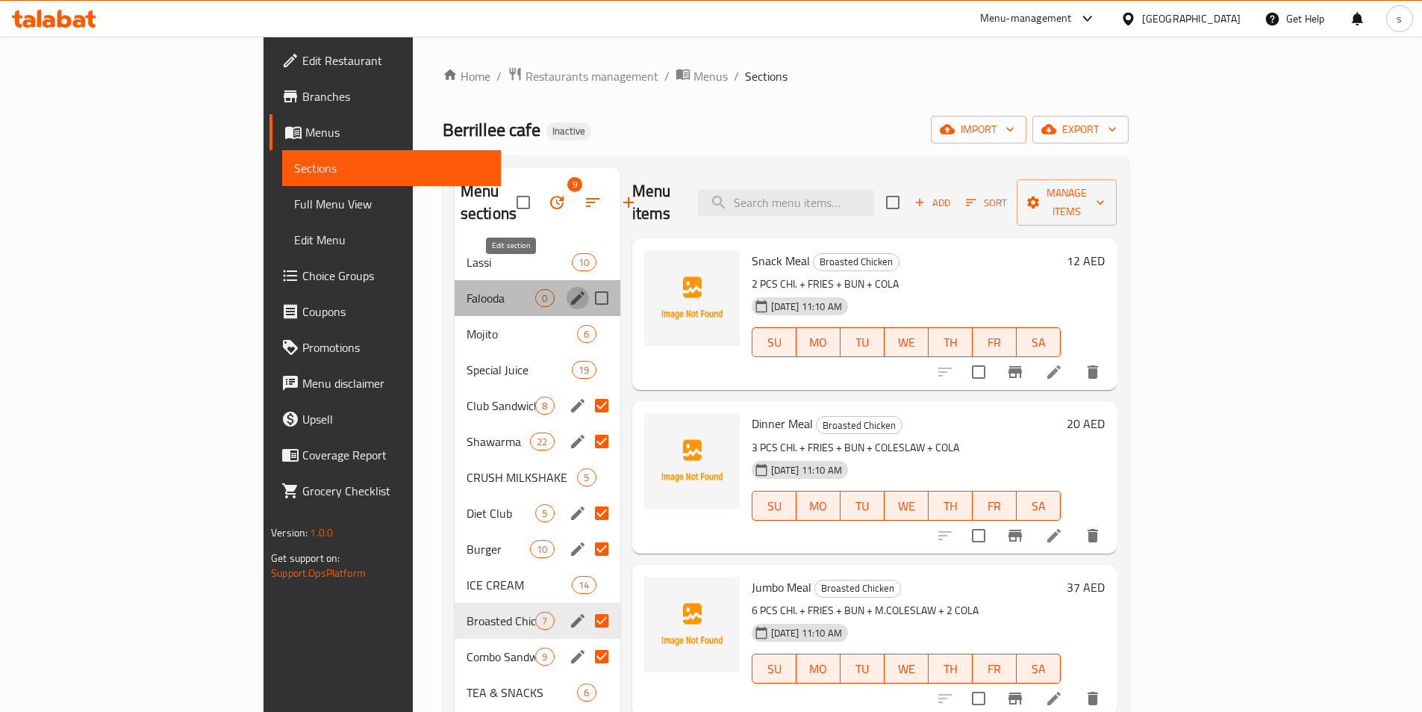
click at [569, 289] on icon "edit" at bounding box center [578, 298] width 18 height 18
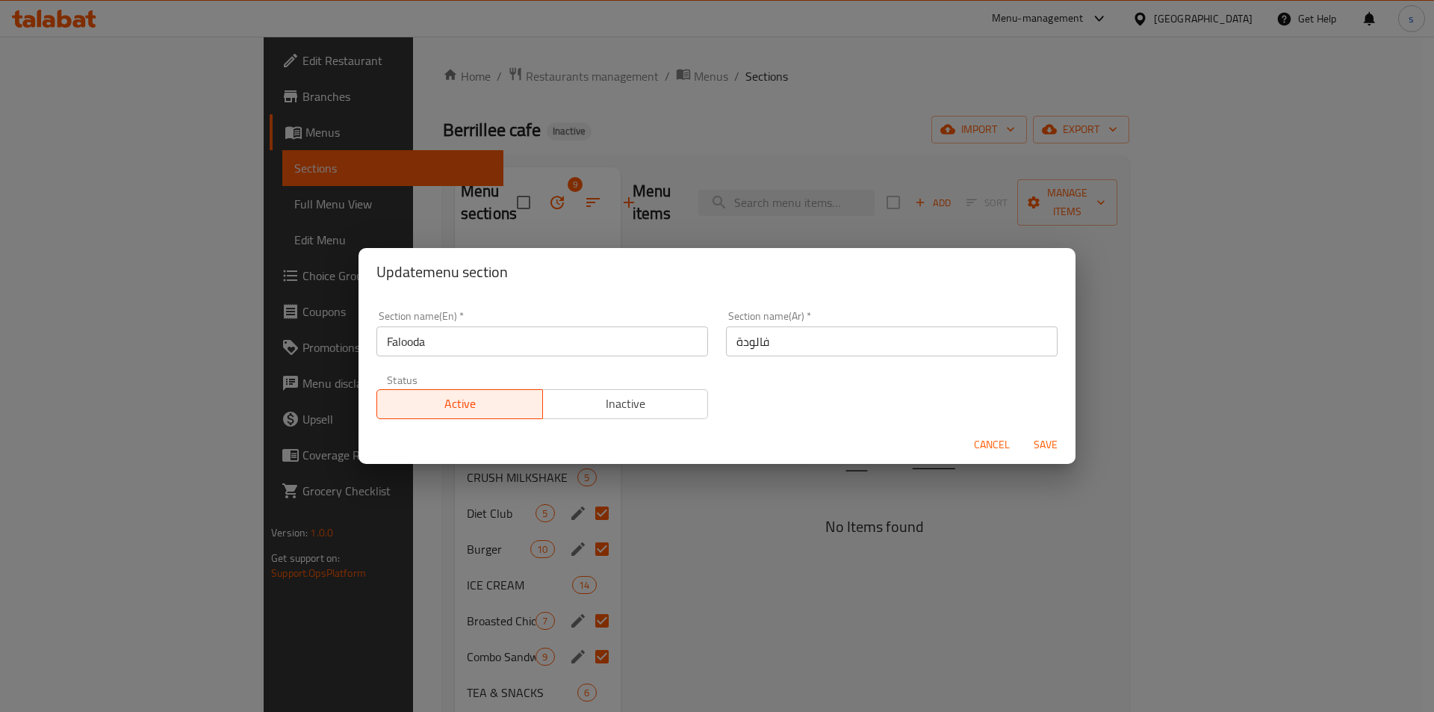
click at [990, 441] on span "Cancel" at bounding box center [992, 444] width 36 height 19
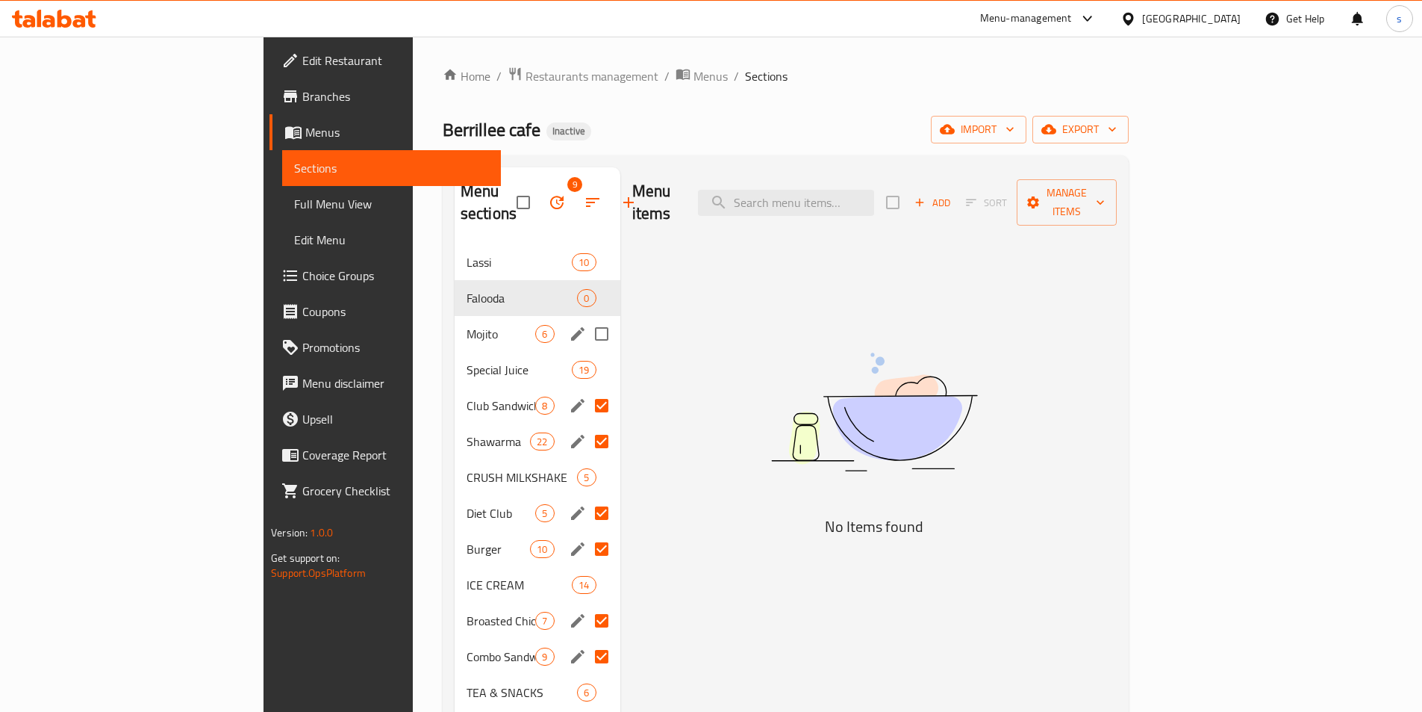
scroll to position [75, 0]
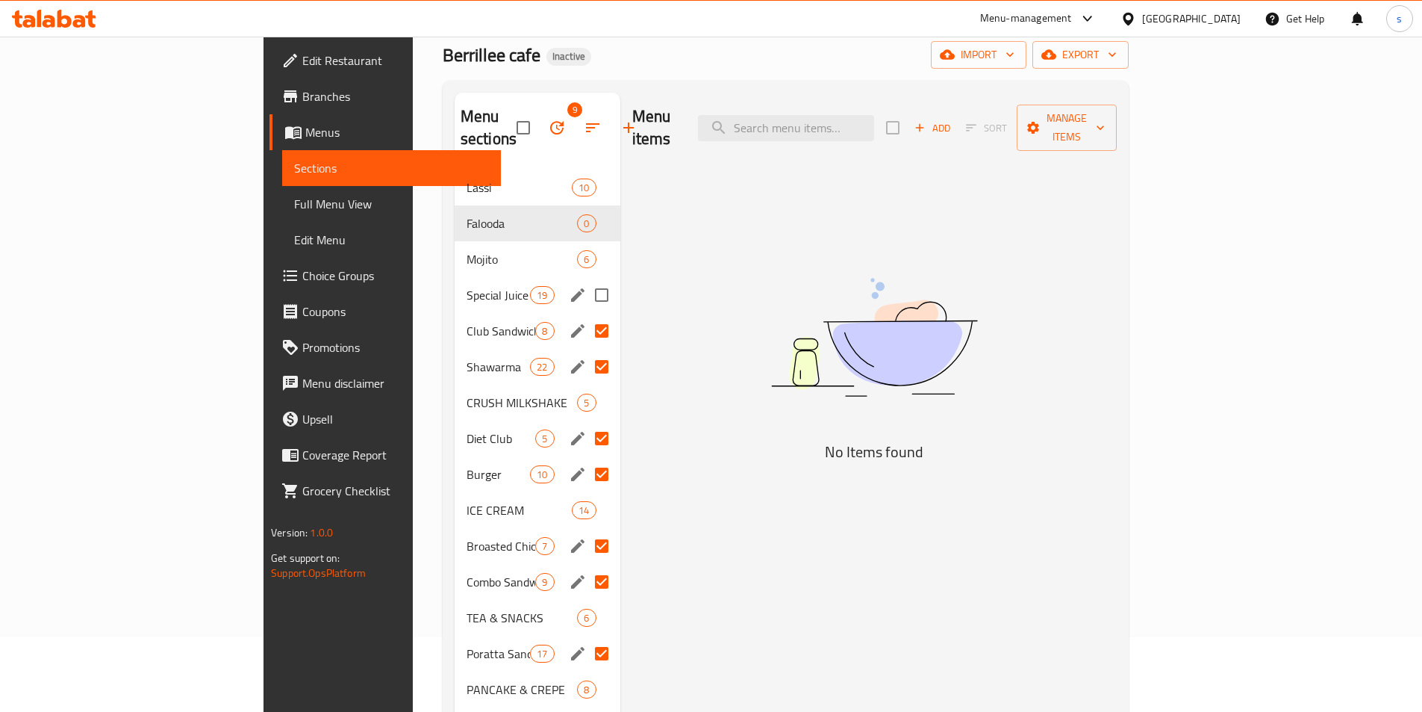
click at [586, 279] on input "Menu sections" at bounding box center [601, 294] width 31 height 31
checkbox input "true"
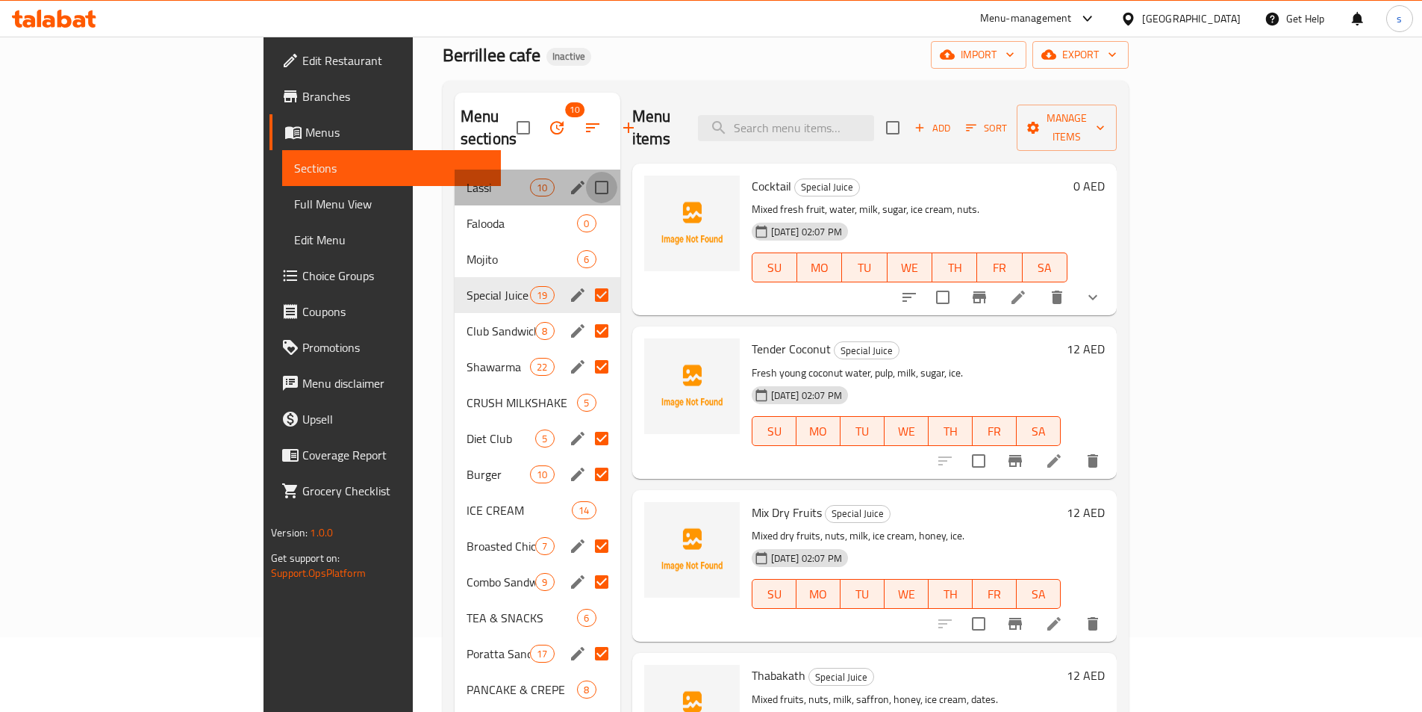
click at [586, 172] on input "Menu sections" at bounding box center [601, 187] width 31 height 31
checkbox input "true"
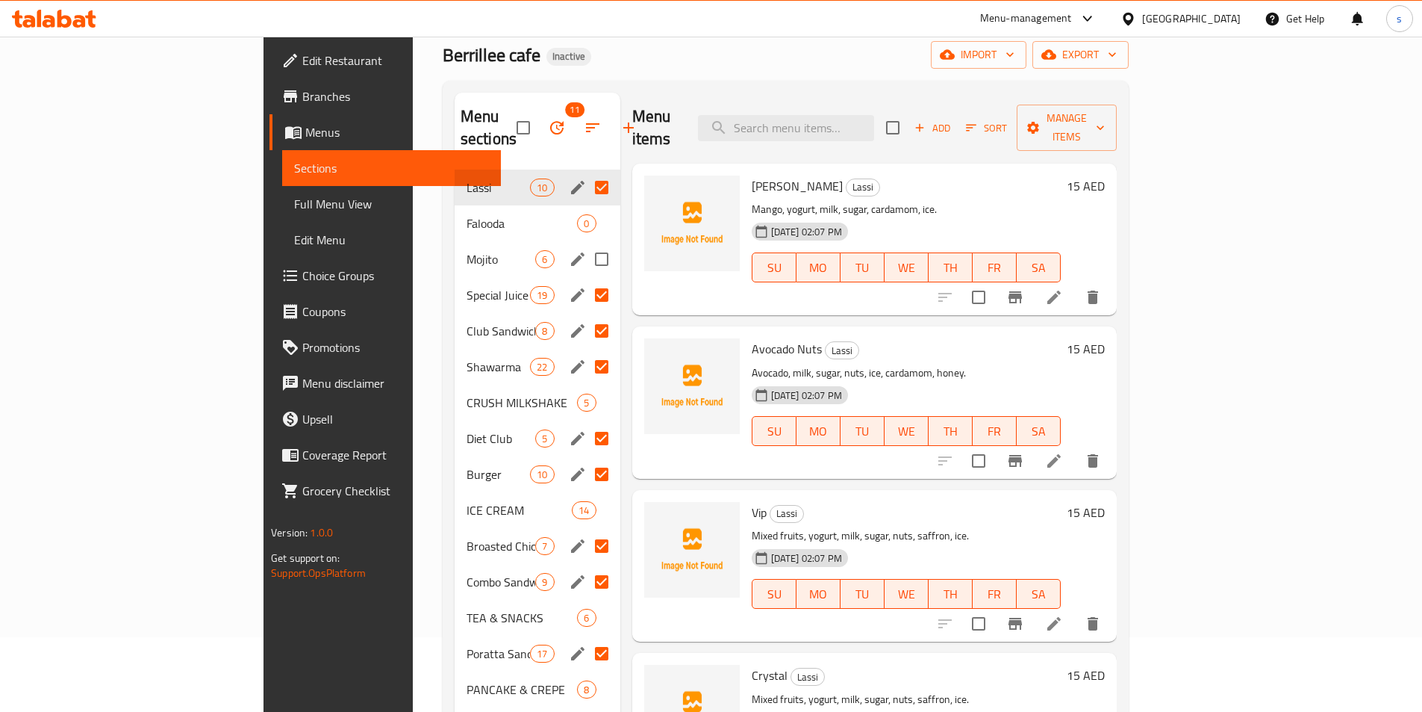
click at [586, 243] on input "Menu sections" at bounding box center [601, 258] width 31 height 31
checkbox input "true"
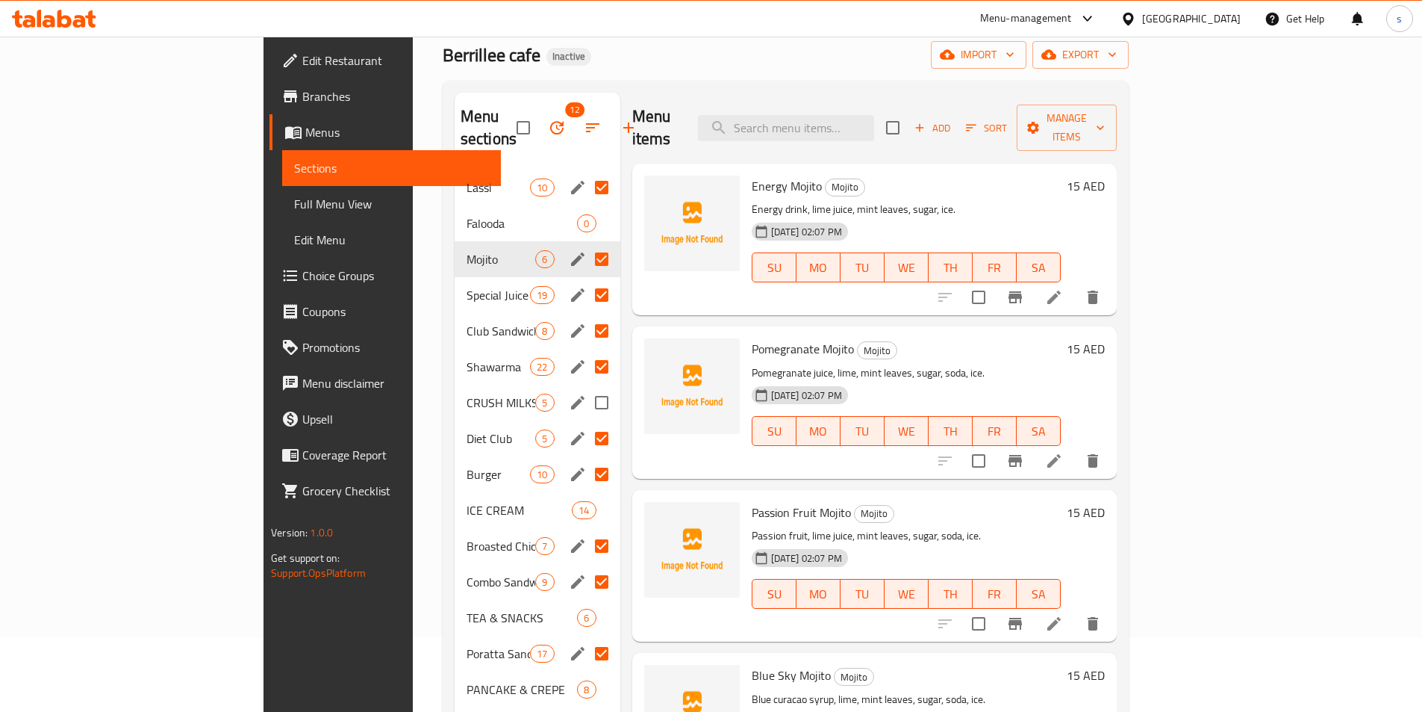
click at [586, 387] on input "Menu sections" at bounding box center [601, 402] width 31 height 31
checkbox input "true"
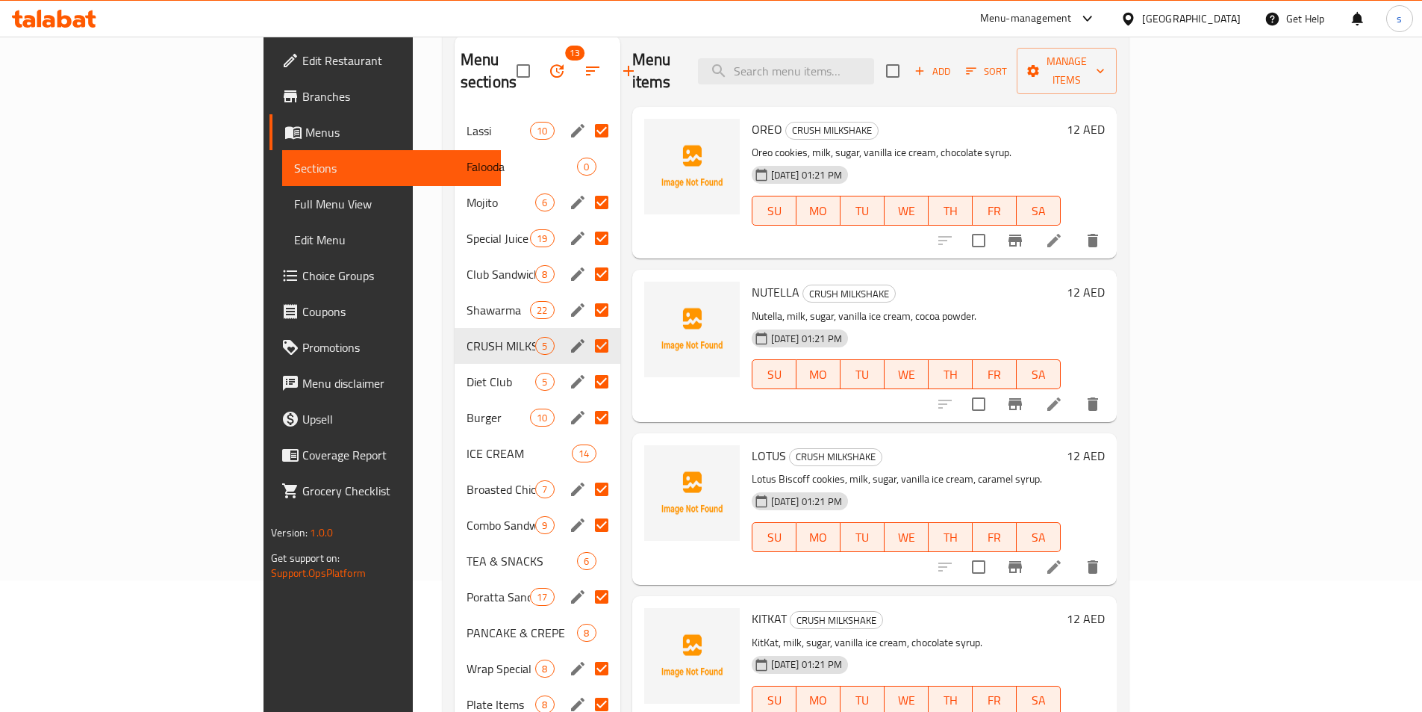
scroll to position [209, 0]
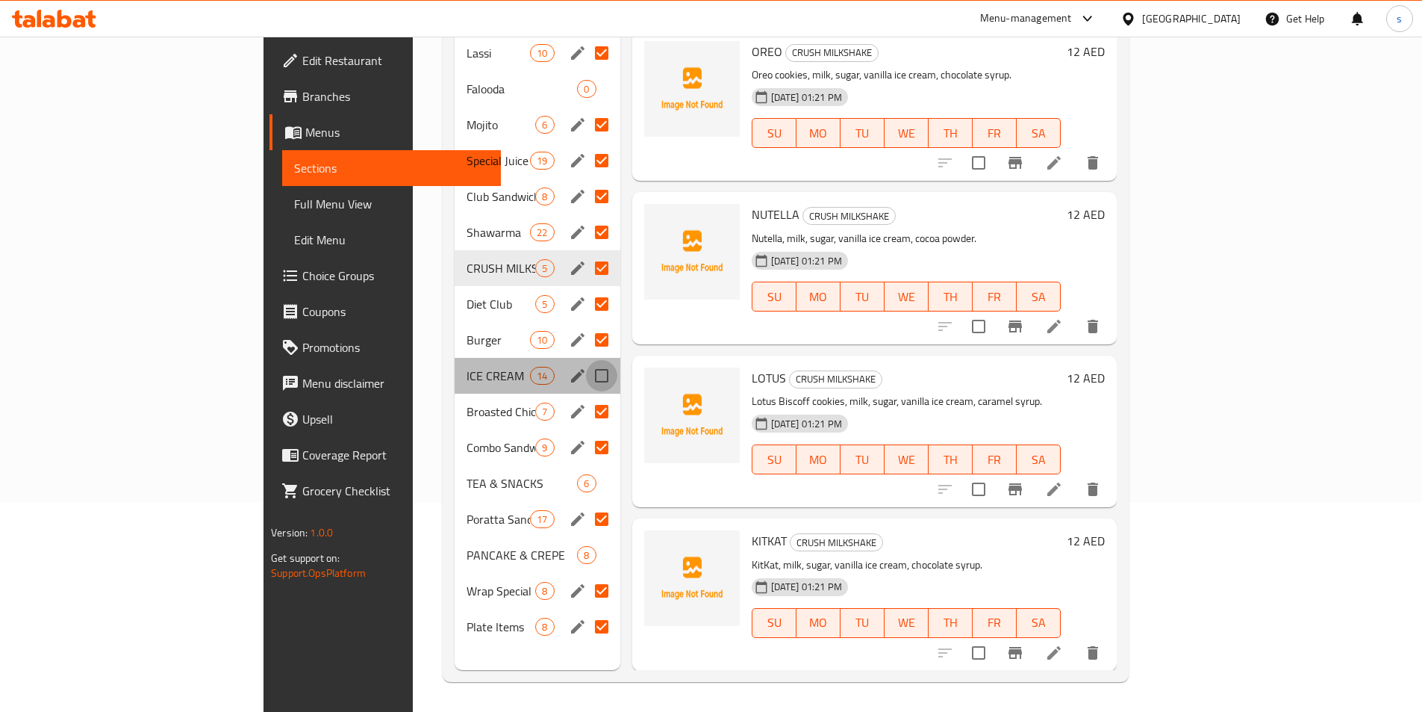
drag, startPoint x: 537, startPoint y: 350, endPoint x: 452, endPoint y: 399, distance: 98.4
click at [586, 360] on input "Menu sections" at bounding box center [601, 375] width 31 height 31
checkbox input "true"
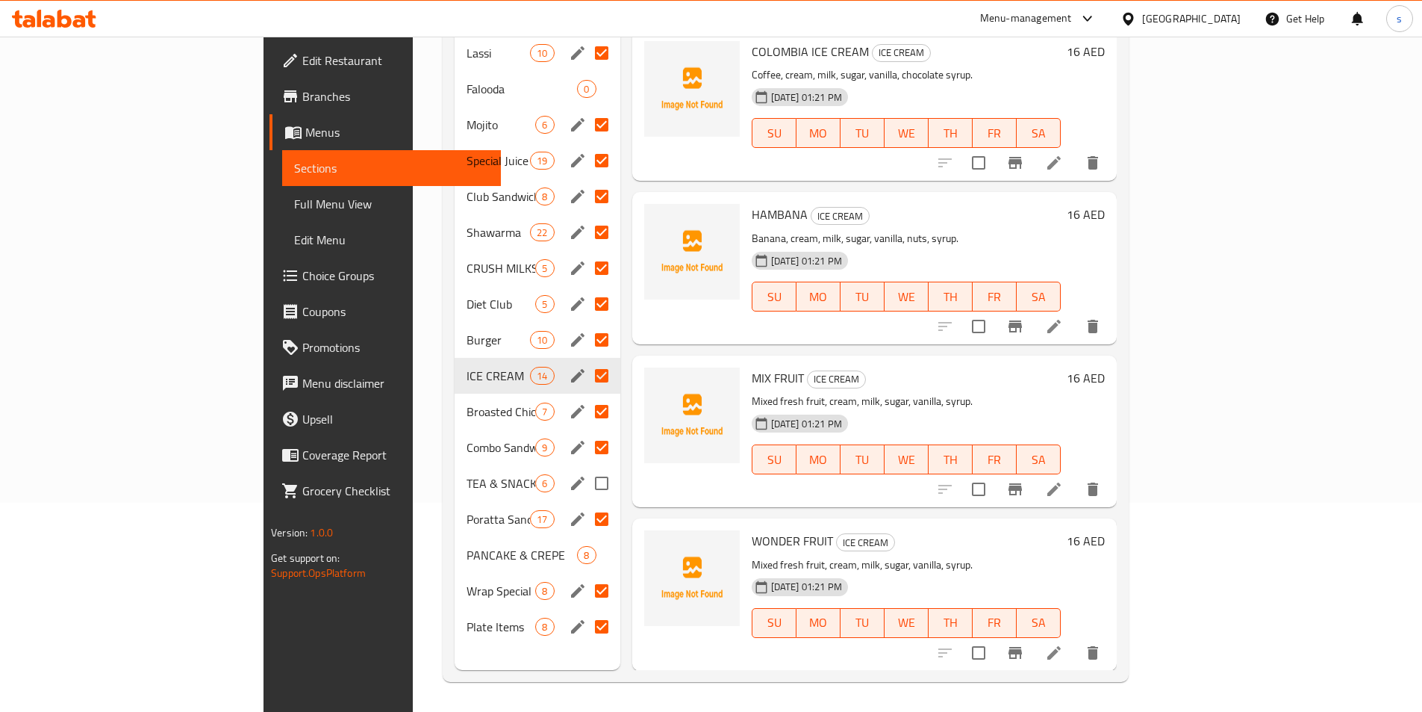
click at [586, 467] on input "Menu sections" at bounding box center [601, 482] width 31 height 31
checkbox input "true"
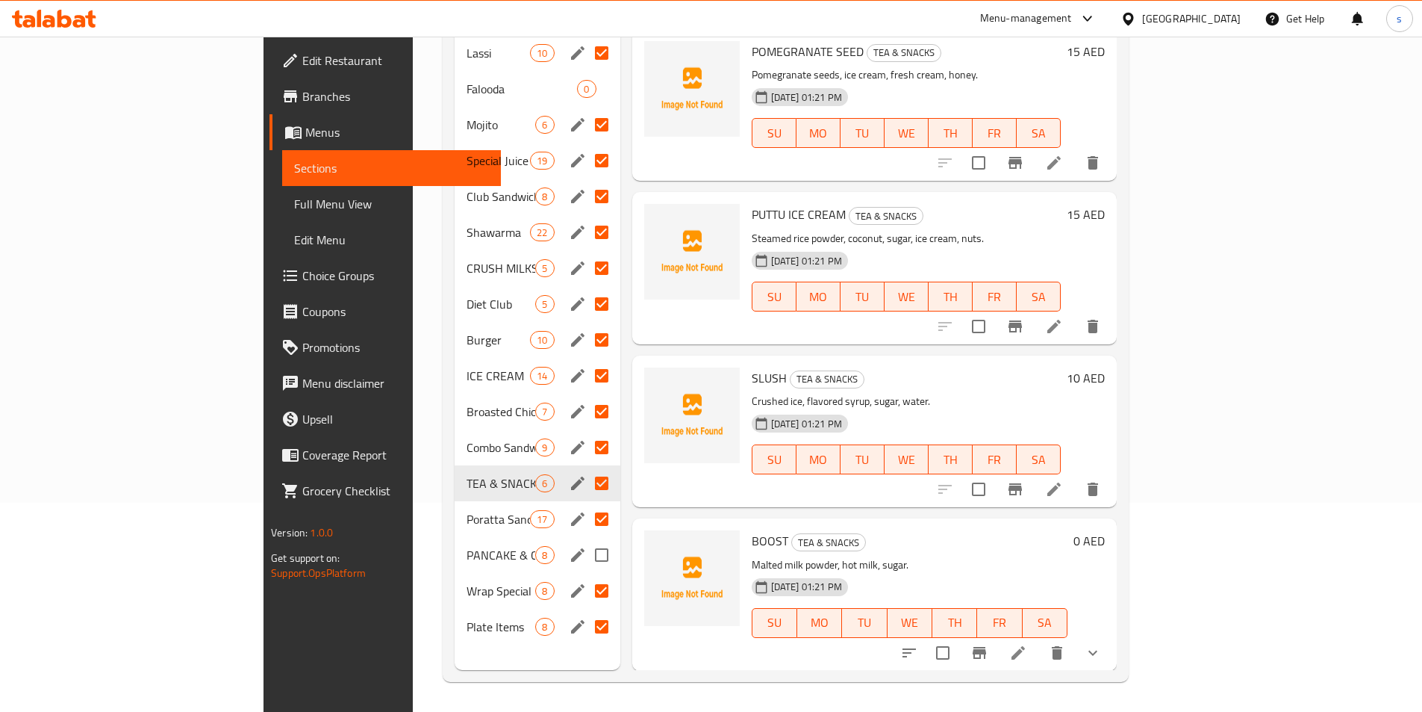
click at [586, 539] on input "Menu sections" at bounding box center [601, 554] width 31 height 31
checkbox input "true"
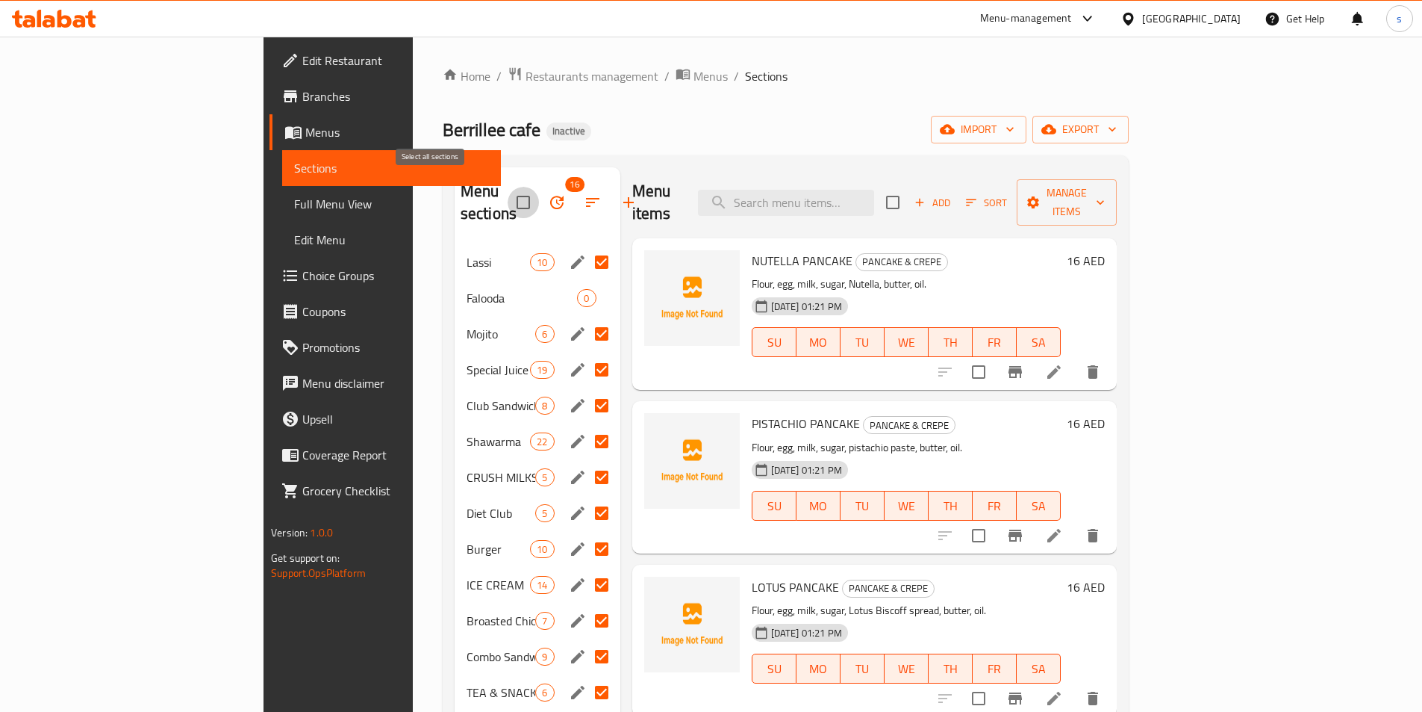
click at [508, 190] on input "checkbox" at bounding box center [523, 202] width 31 height 31
click at [508, 193] on input "checkbox" at bounding box center [523, 202] width 31 height 31
checkbox input "false"
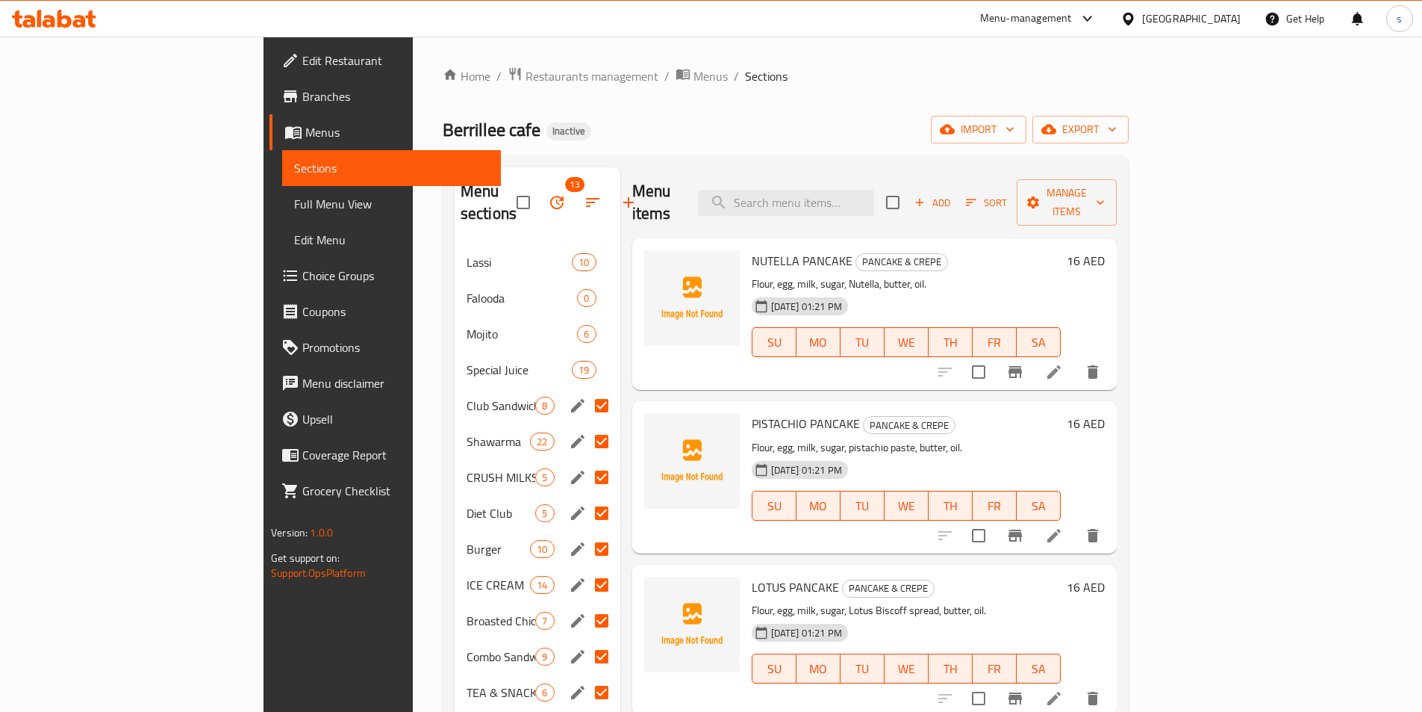
drag, startPoint x: 532, startPoint y: 383, endPoint x: 537, endPoint y: 399, distance: 16.5
click at [586, 390] on input "Menu sections" at bounding box center [601, 405] width 31 height 31
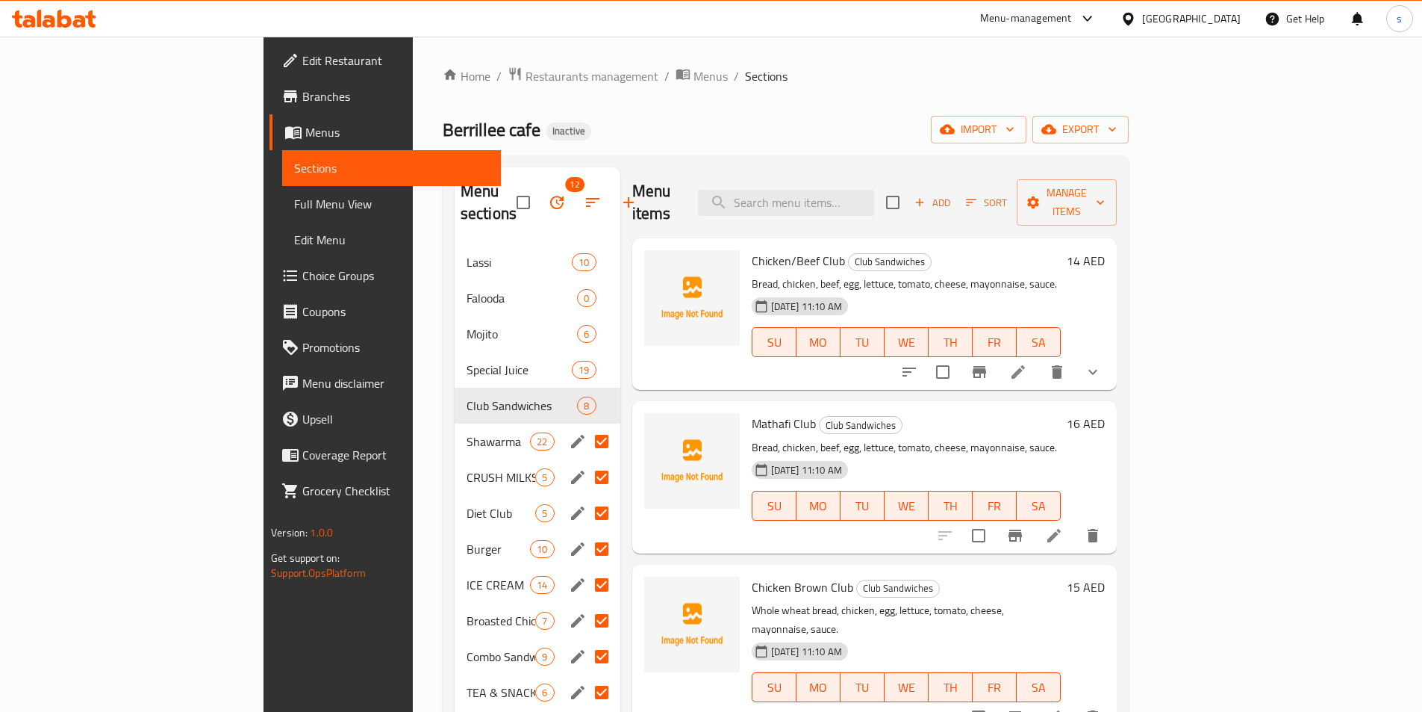
click at [586, 426] on input "Menu sections" at bounding box center [601, 441] width 31 height 31
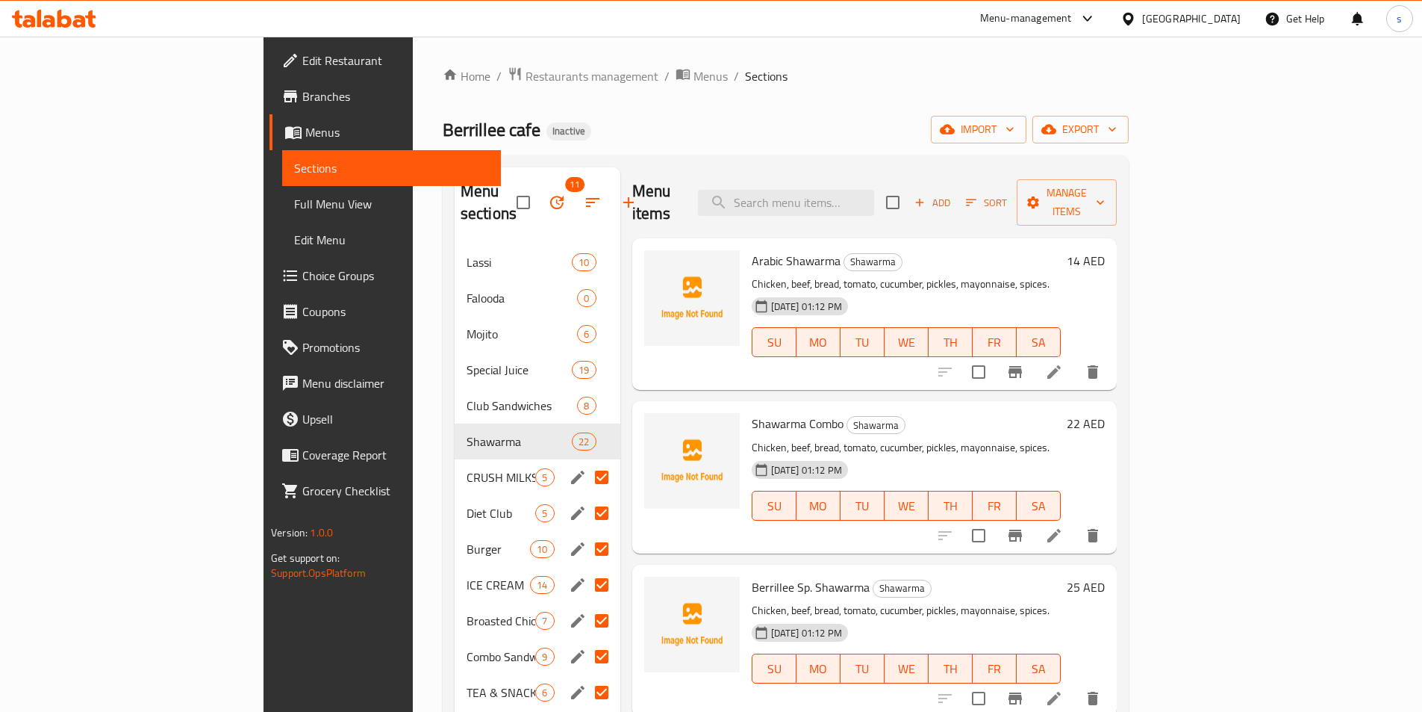
click at [586, 461] on input "Menu sections" at bounding box center [601, 476] width 31 height 31
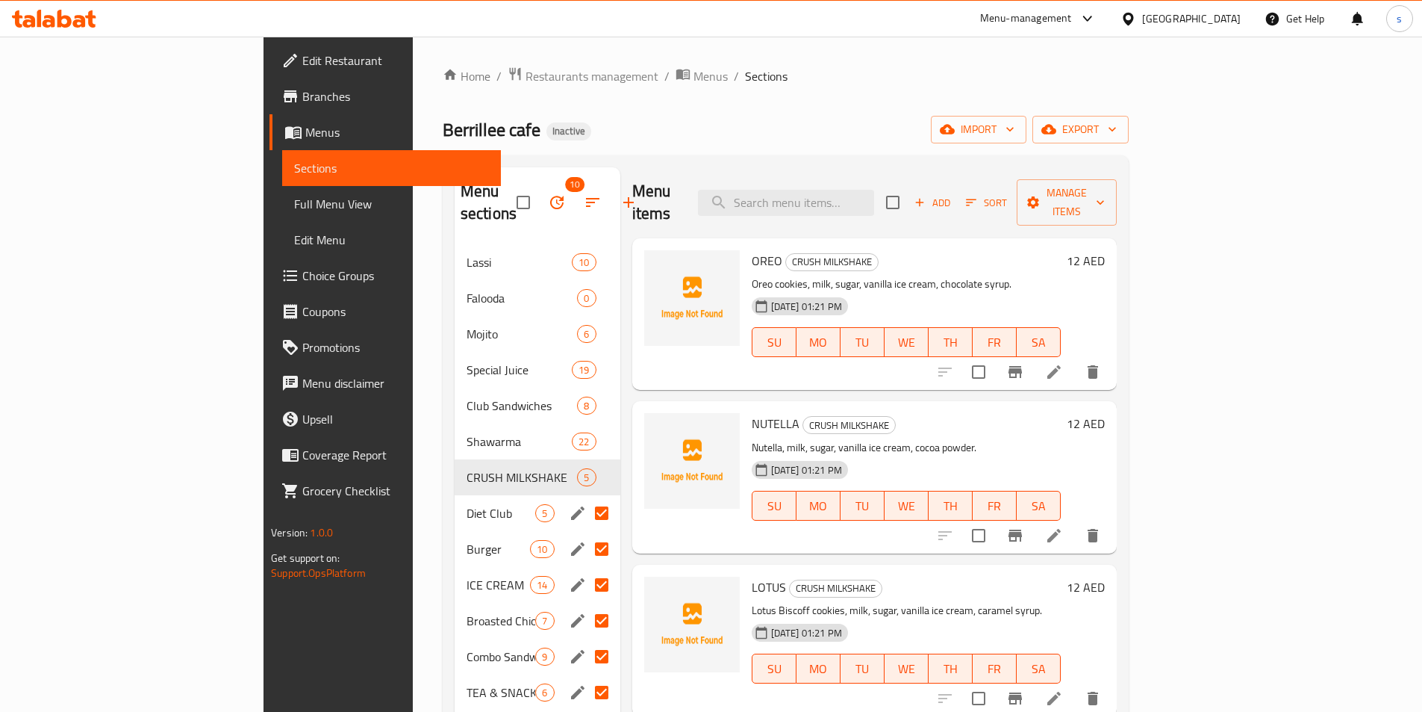
click at [586, 497] on input "Menu sections" at bounding box center [601, 512] width 31 height 31
checkbox input "false"
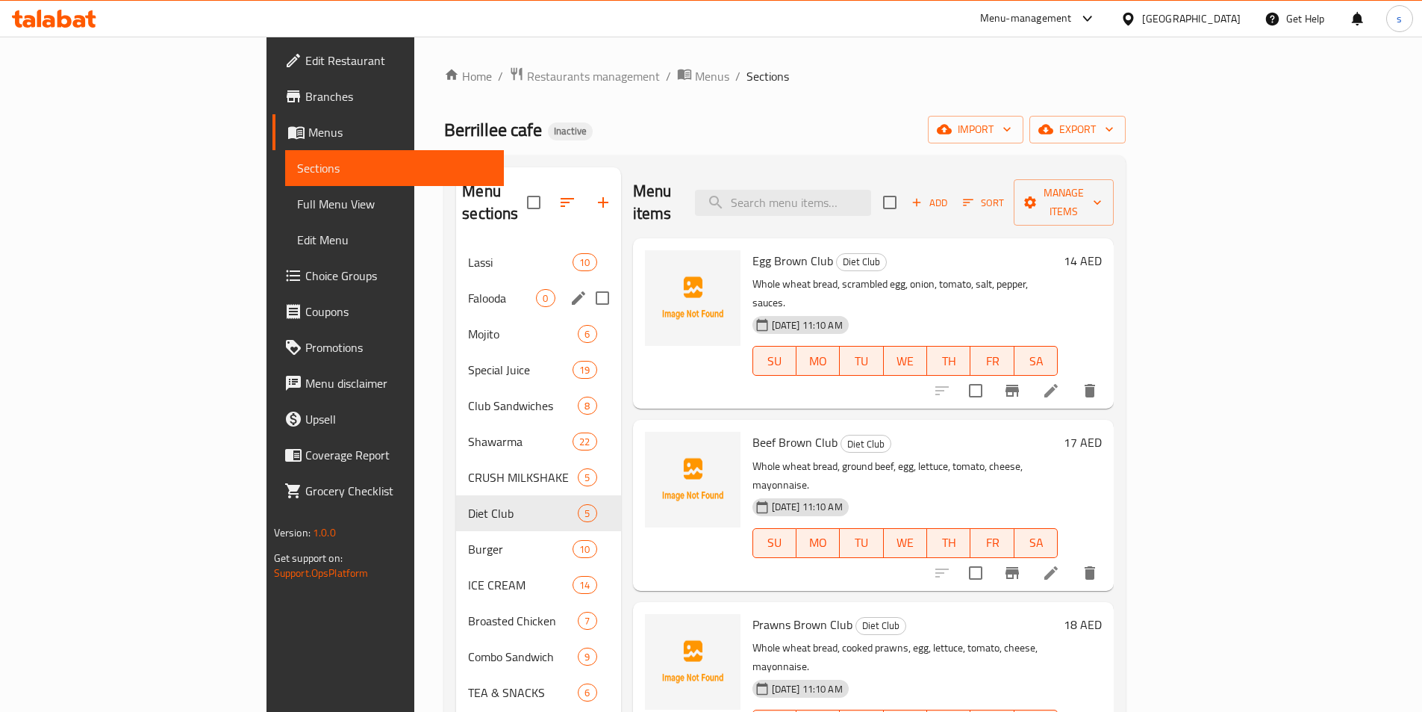
click at [468, 289] on span "Falooda" at bounding box center [502, 298] width 68 height 18
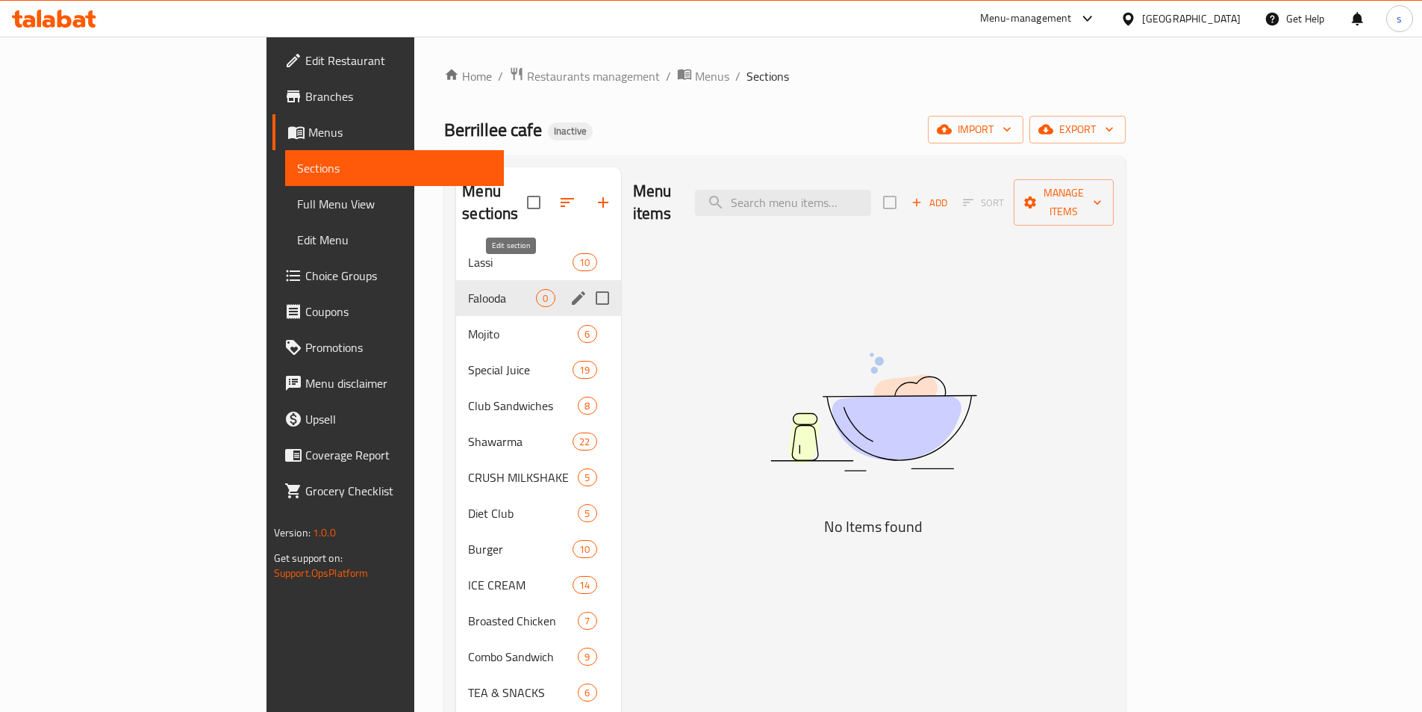
click at [570, 289] on icon "edit" at bounding box center [579, 298] width 18 height 18
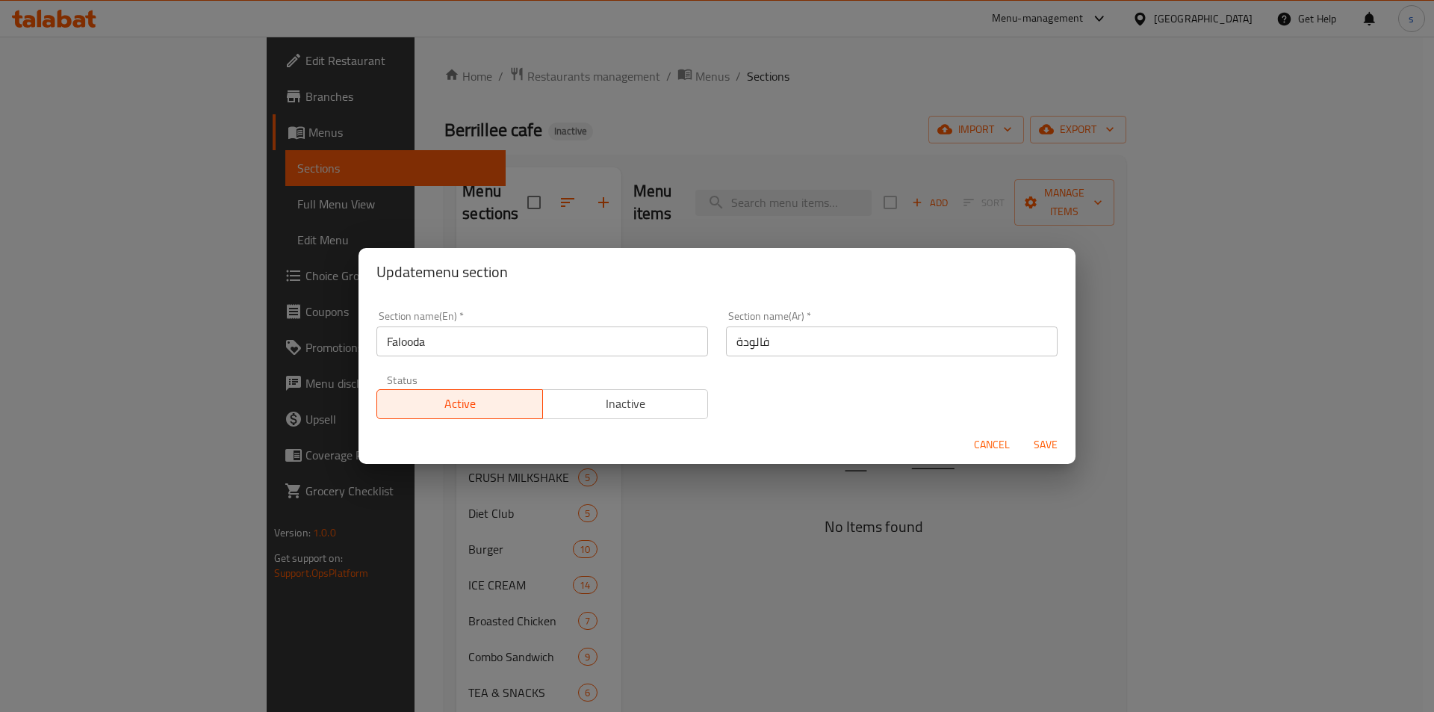
click at [1006, 449] on span "Cancel" at bounding box center [992, 444] width 36 height 19
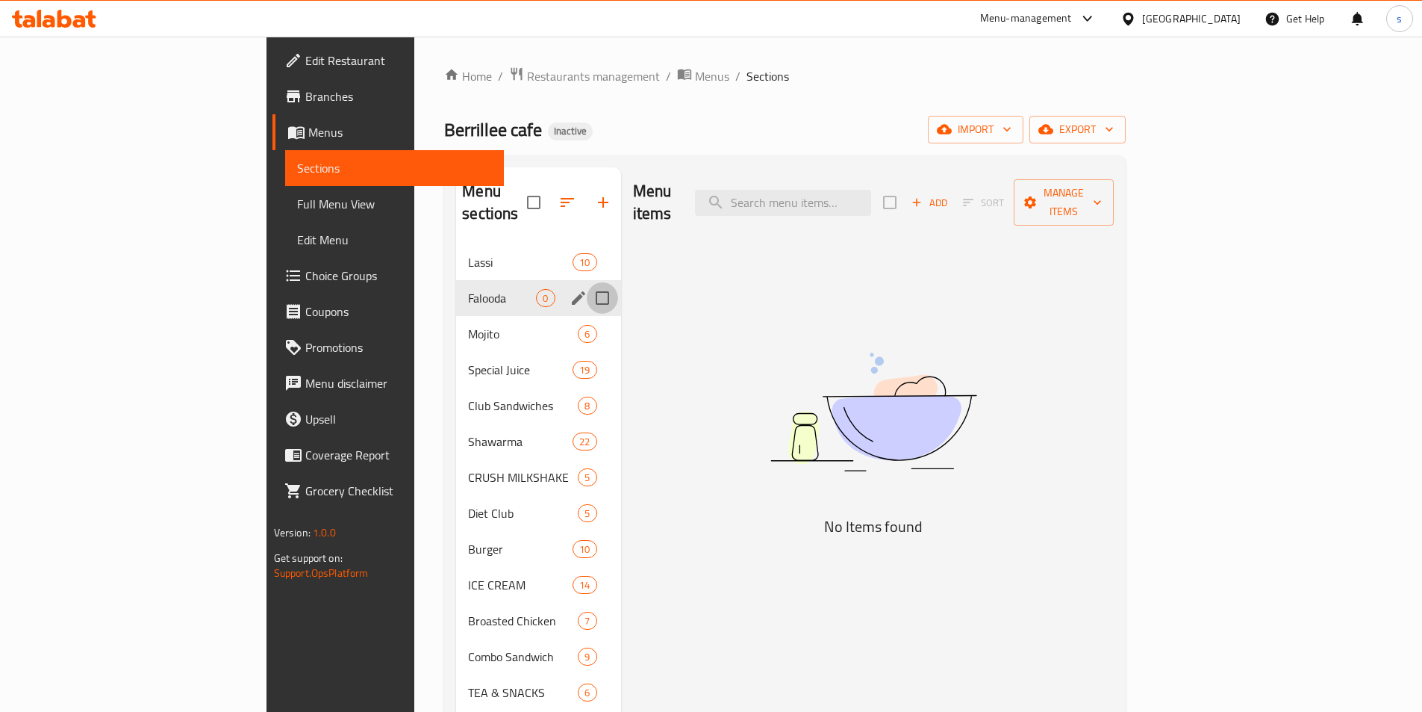
click at [587, 282] on input "Menu sections" at bounding box center [602, 297] width 31 height 31
checkbox input "true"
click at [550, 193] on icon "button" at bounding box center [559, 202] width 18 height 18
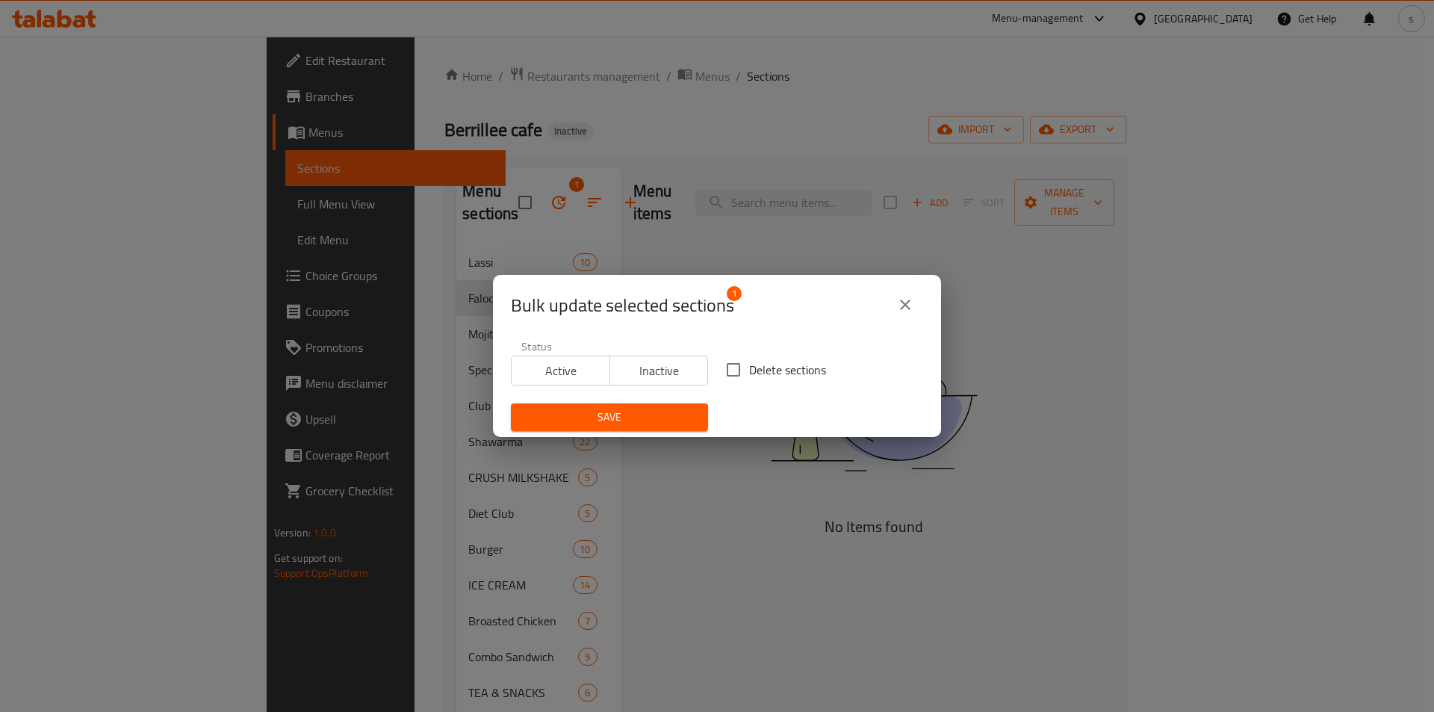
click at [738, 368] on input "Delete sections" at bounding box center [733, 369] width 31 height 31
checkbox input "true"
click at [627, 412] on span "Save" at bounding box center [609, 417] width 173 height 19
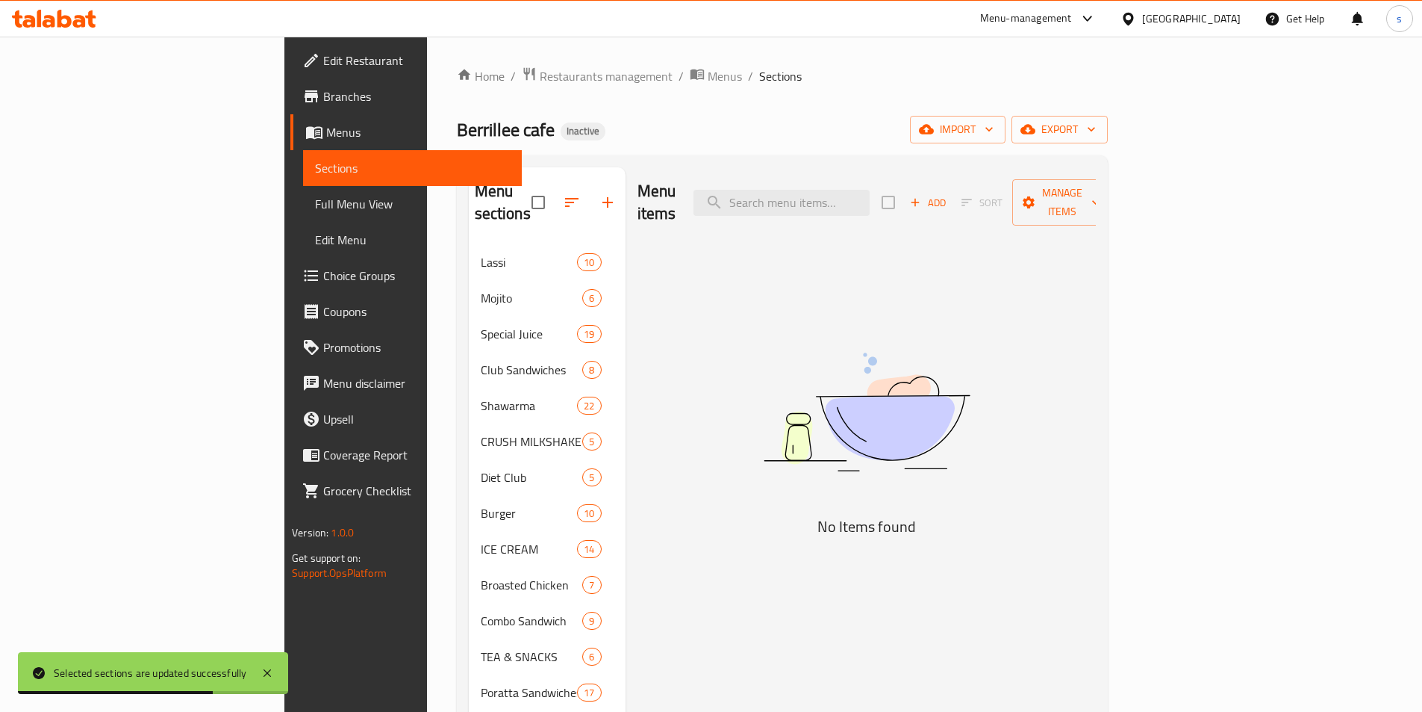
click at [315, 202] on span "Full Menu View" at bounding box center [412, 204] width 195 height 18
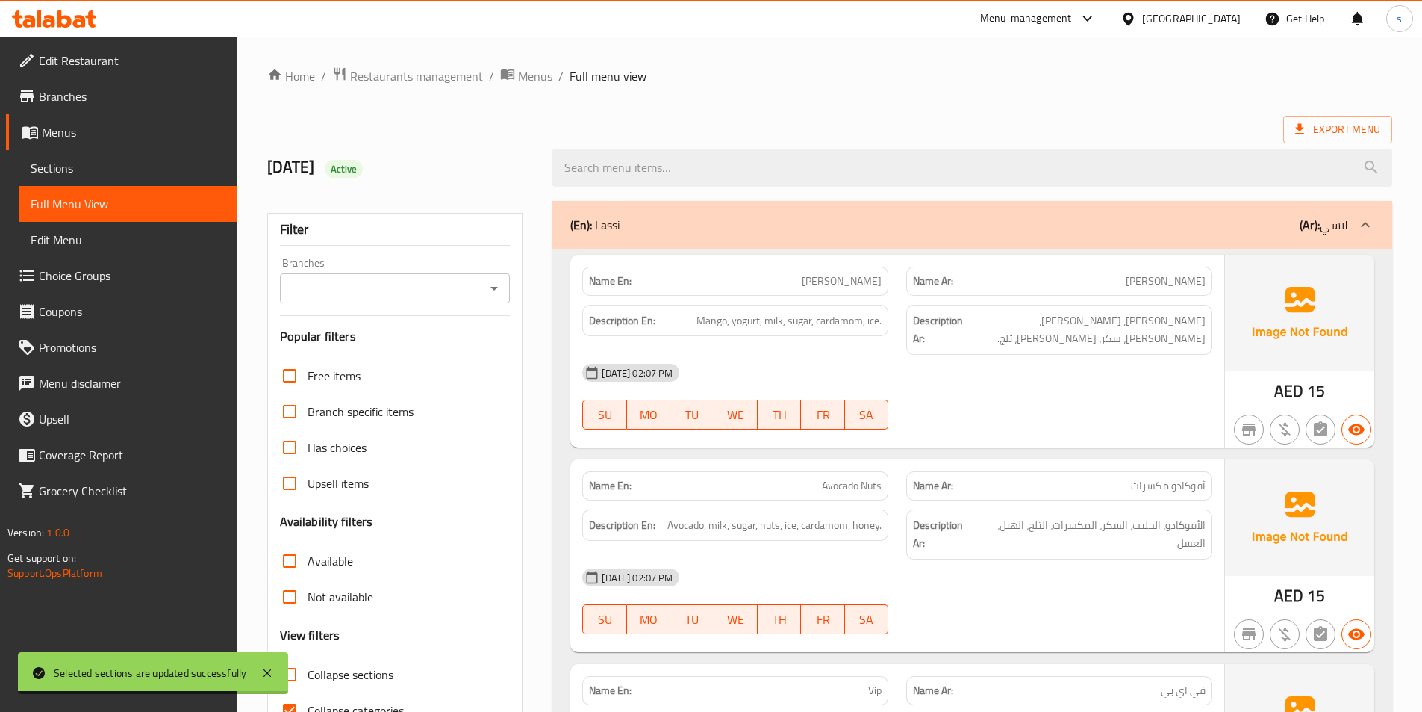
scroll to position [224, 0]
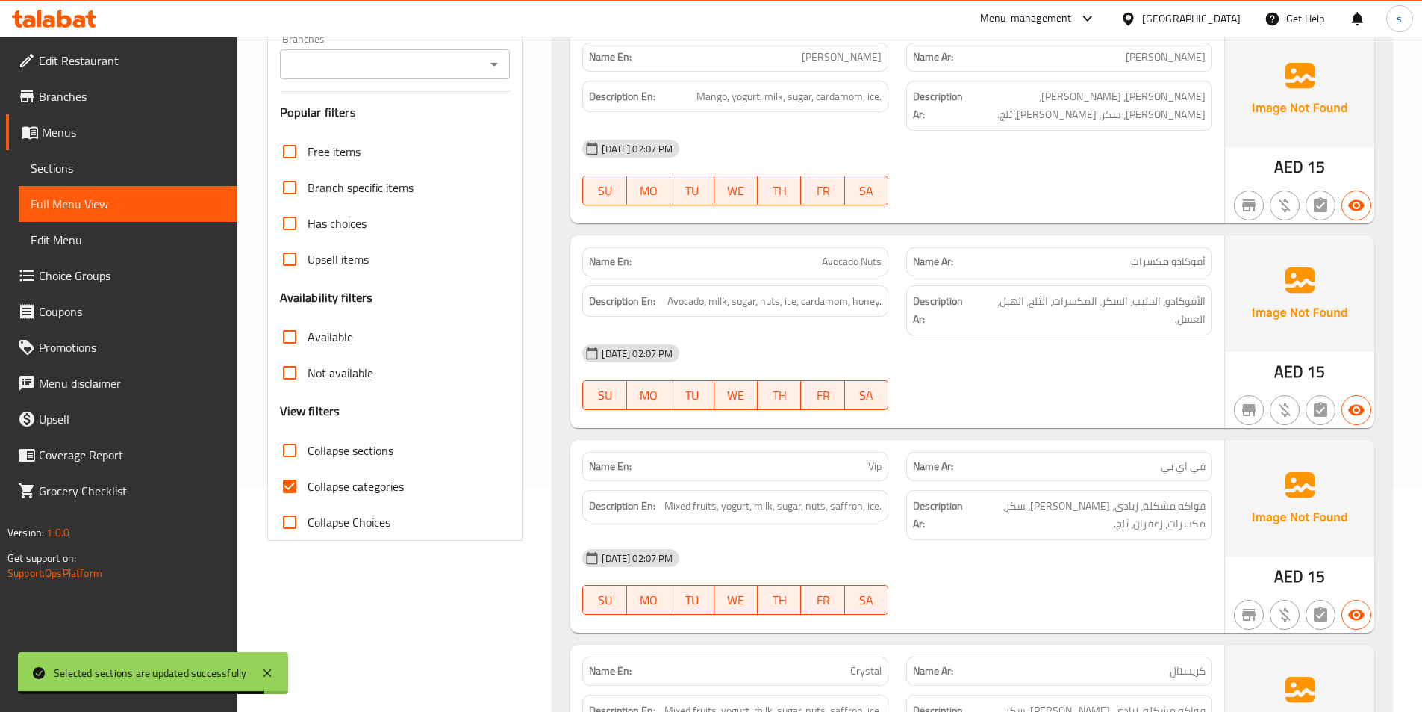
click at [291, 479] on input "Collapse categories" at bounding box center [290, 486] width 36 height 36
checkbox input "false"
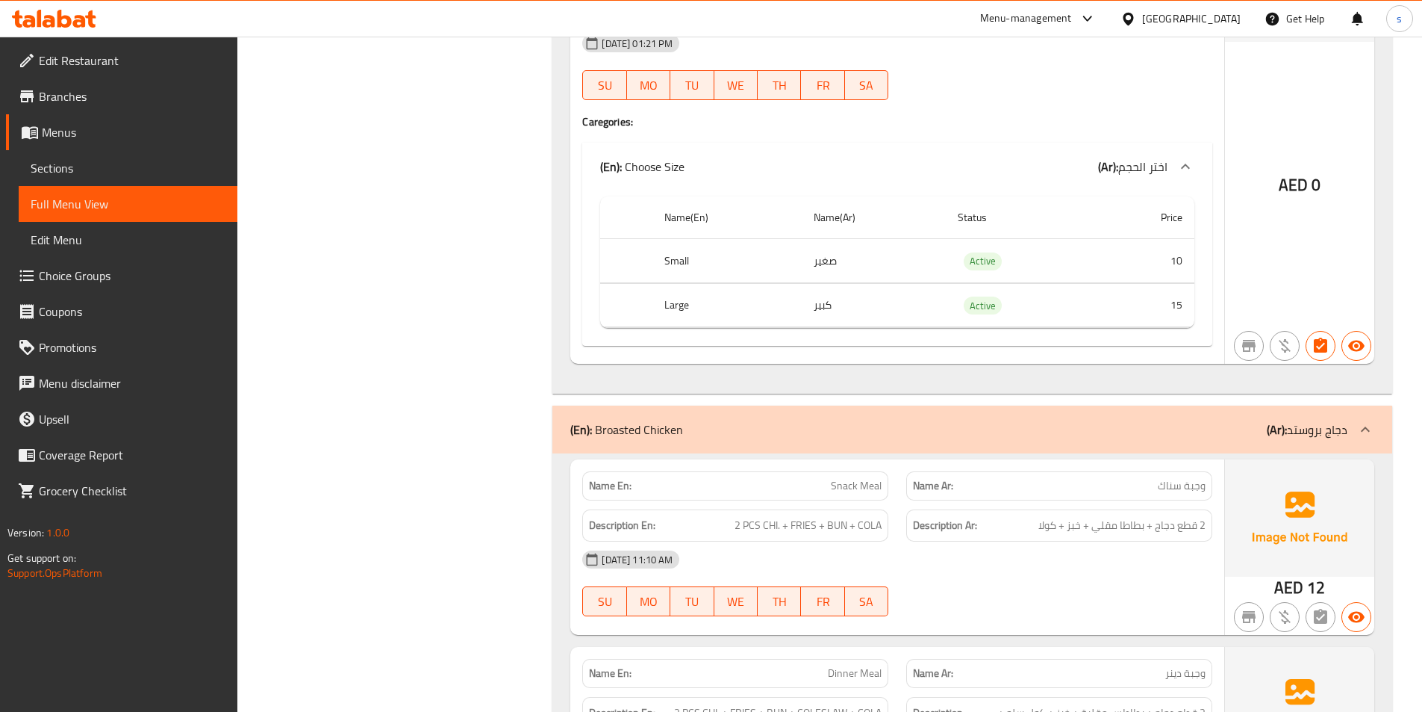
scroll to position [27254, 0]
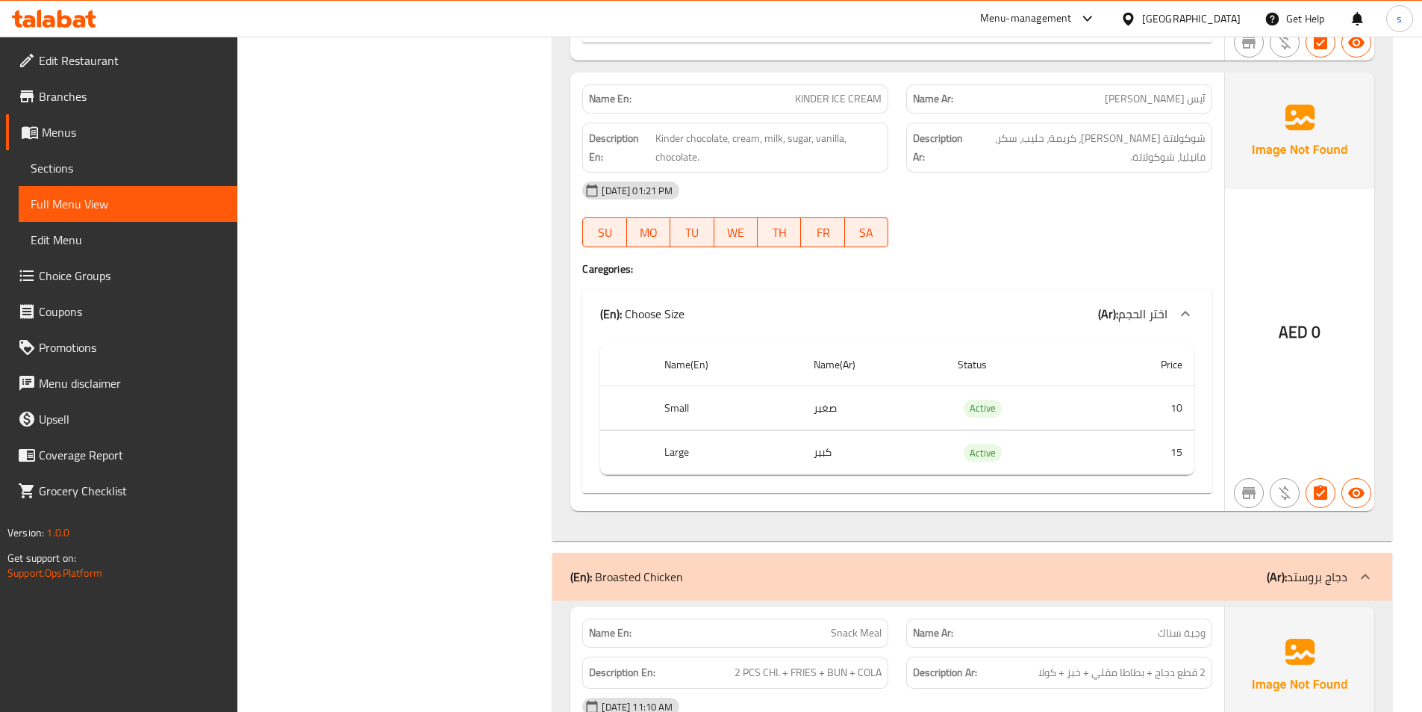
click at [146, 202] on span "Full Menu View" at bounding box center [128, 204] width 195 height 18
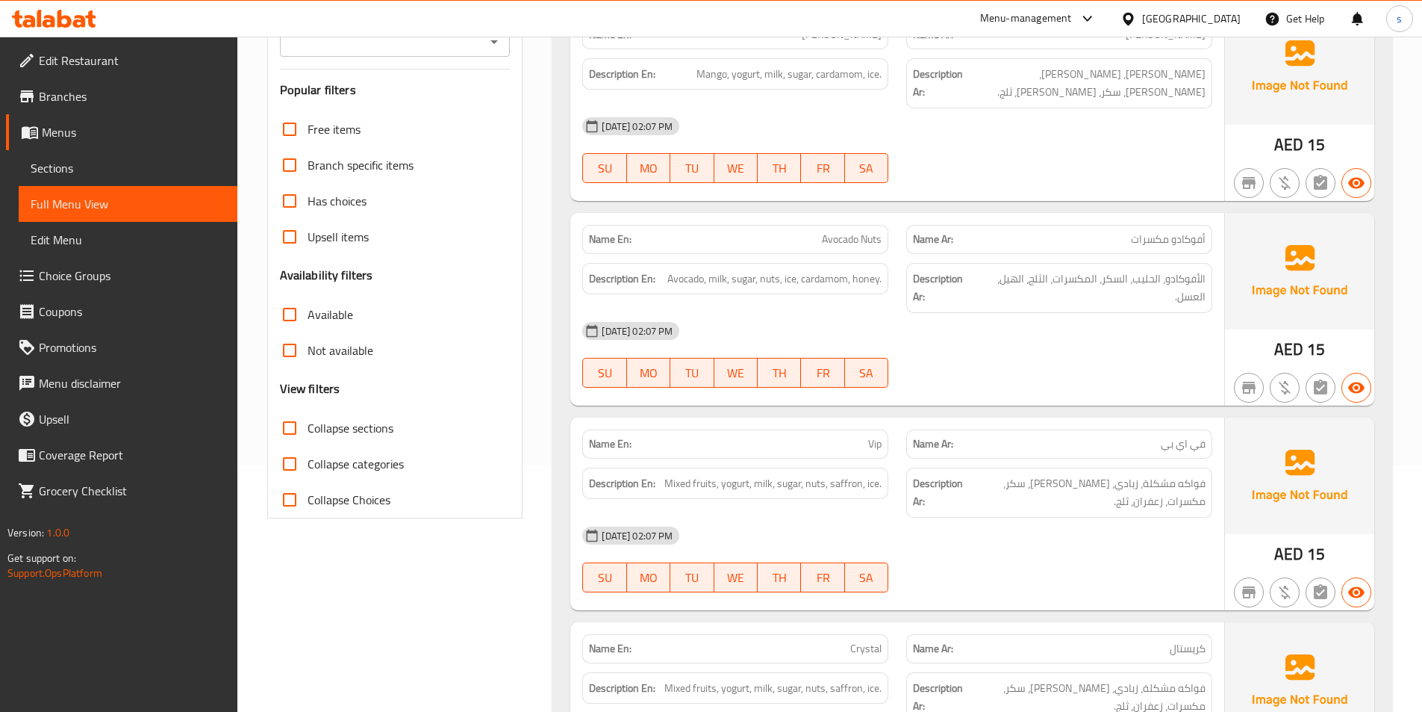
scroll to position [0, 0]
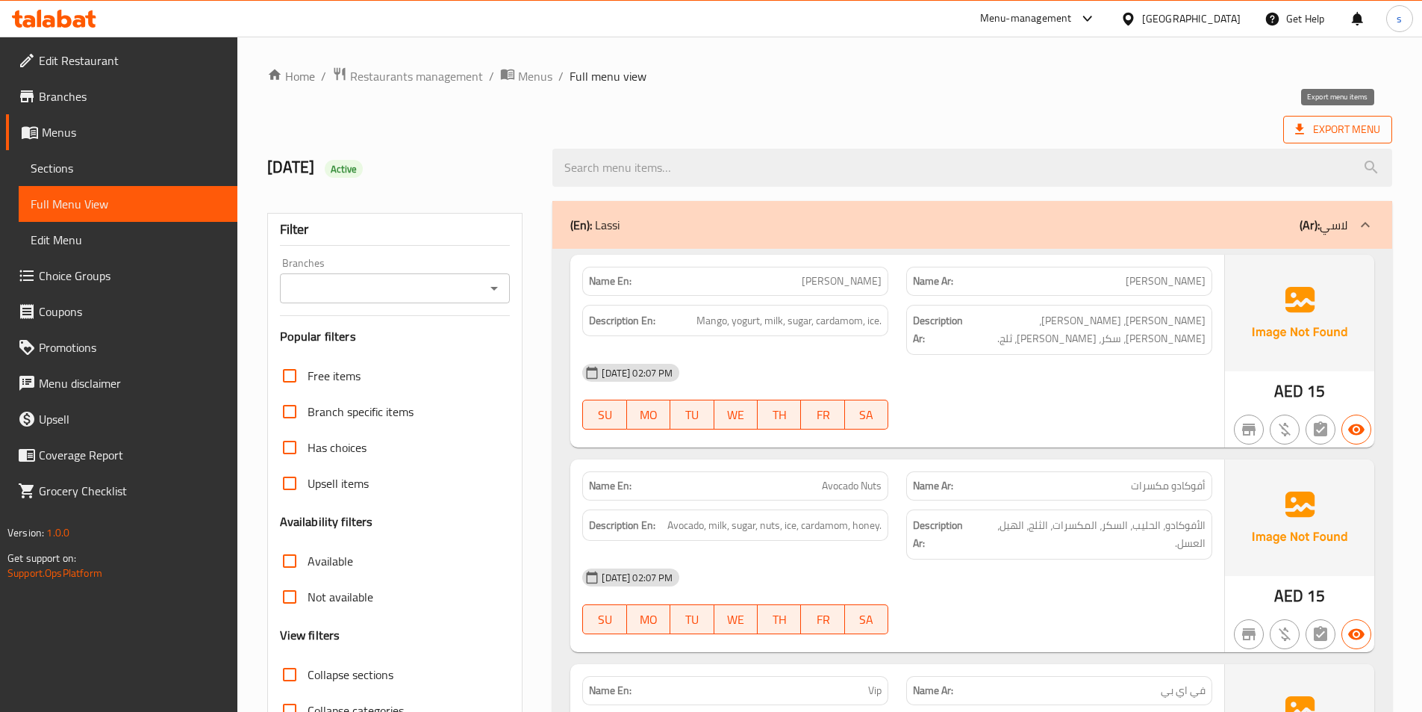
click at [1332, 128] on span "Export Menu" at bounding box center [1337, 129] width 85 height 19
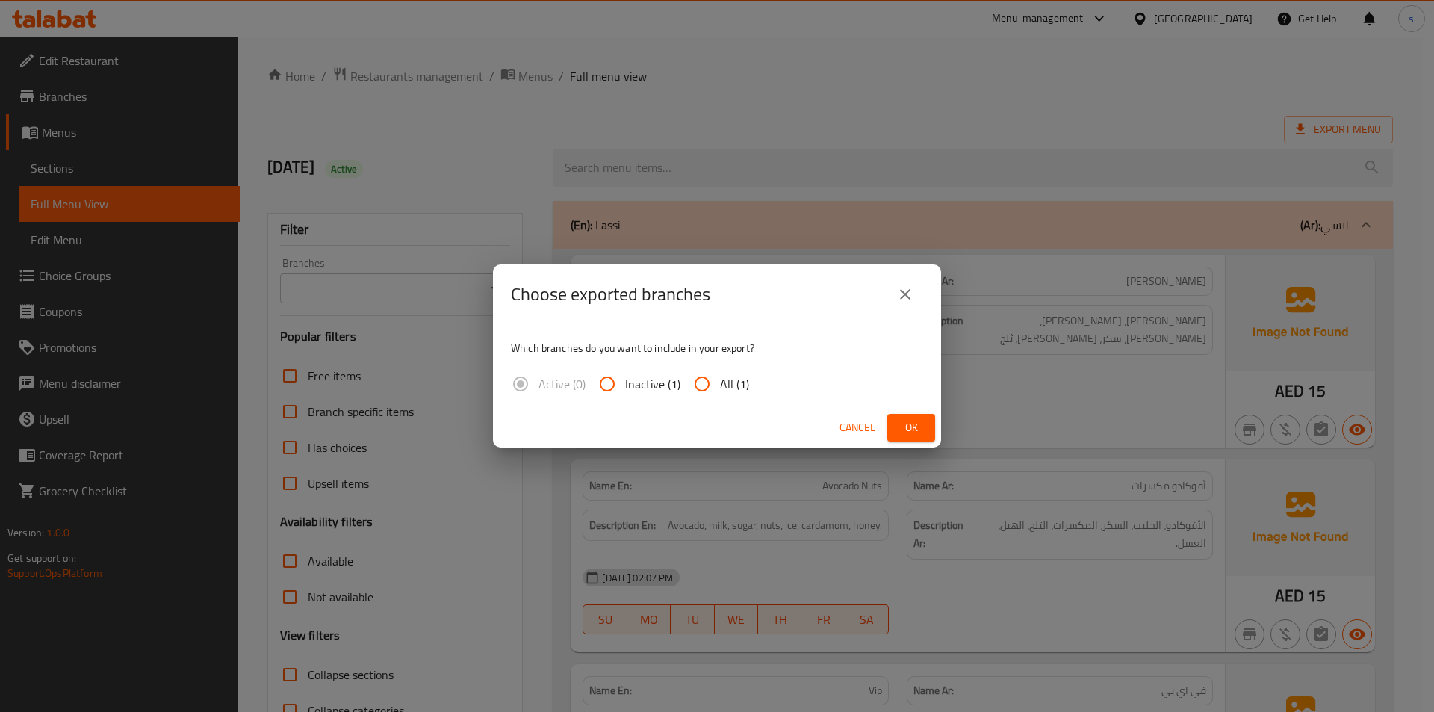
click at [705, 381] on input "All (1)" at bounding box center [702, 384] width 36 height 36
radio input "true"
click at [906, 426] on span "Ok" at bounding box center [911, 427] width 24 height 19
